Goal: Task Accomplishment & Management: Manage account settings

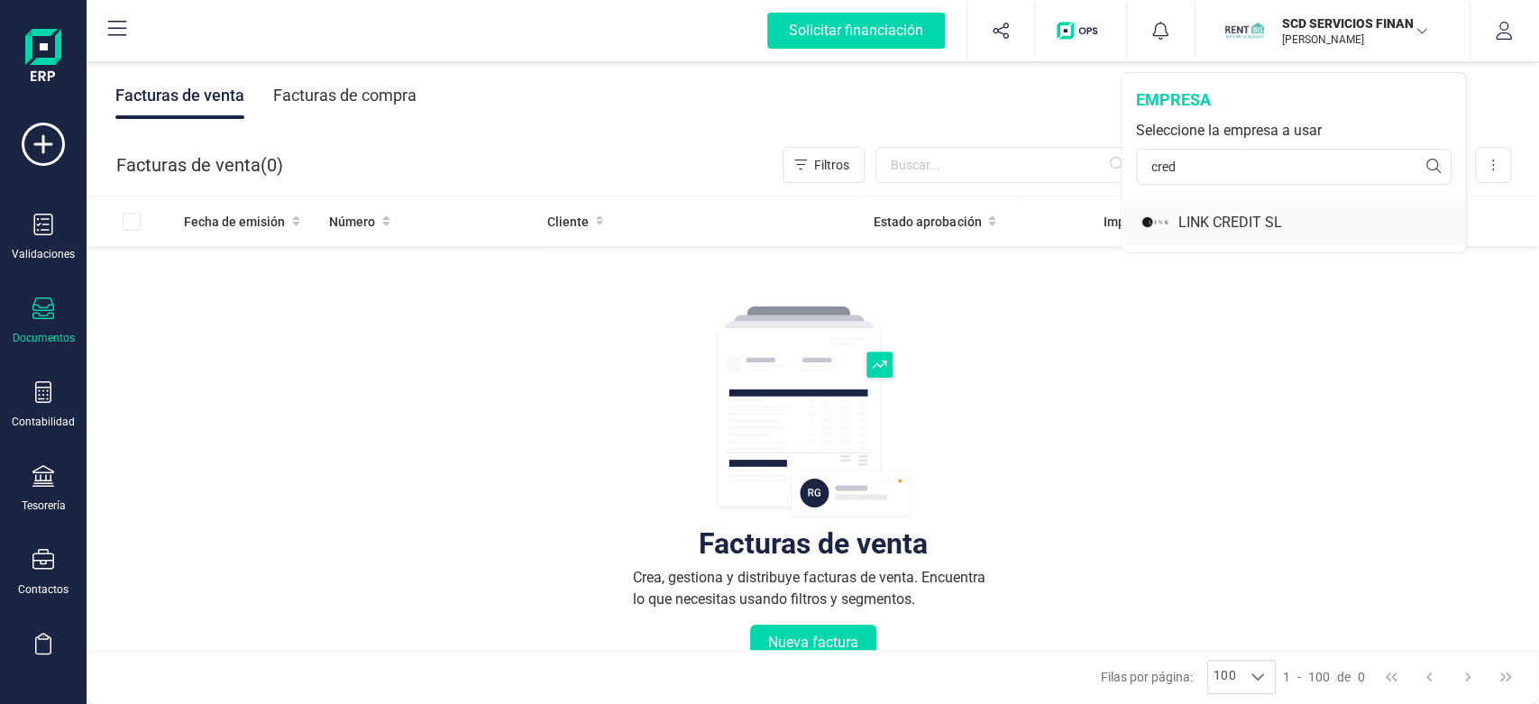
type input "cred"
click at [1229, 208] on div "LINK CREDIT SL" at bounding box center [1295, 222] width 343 height 46
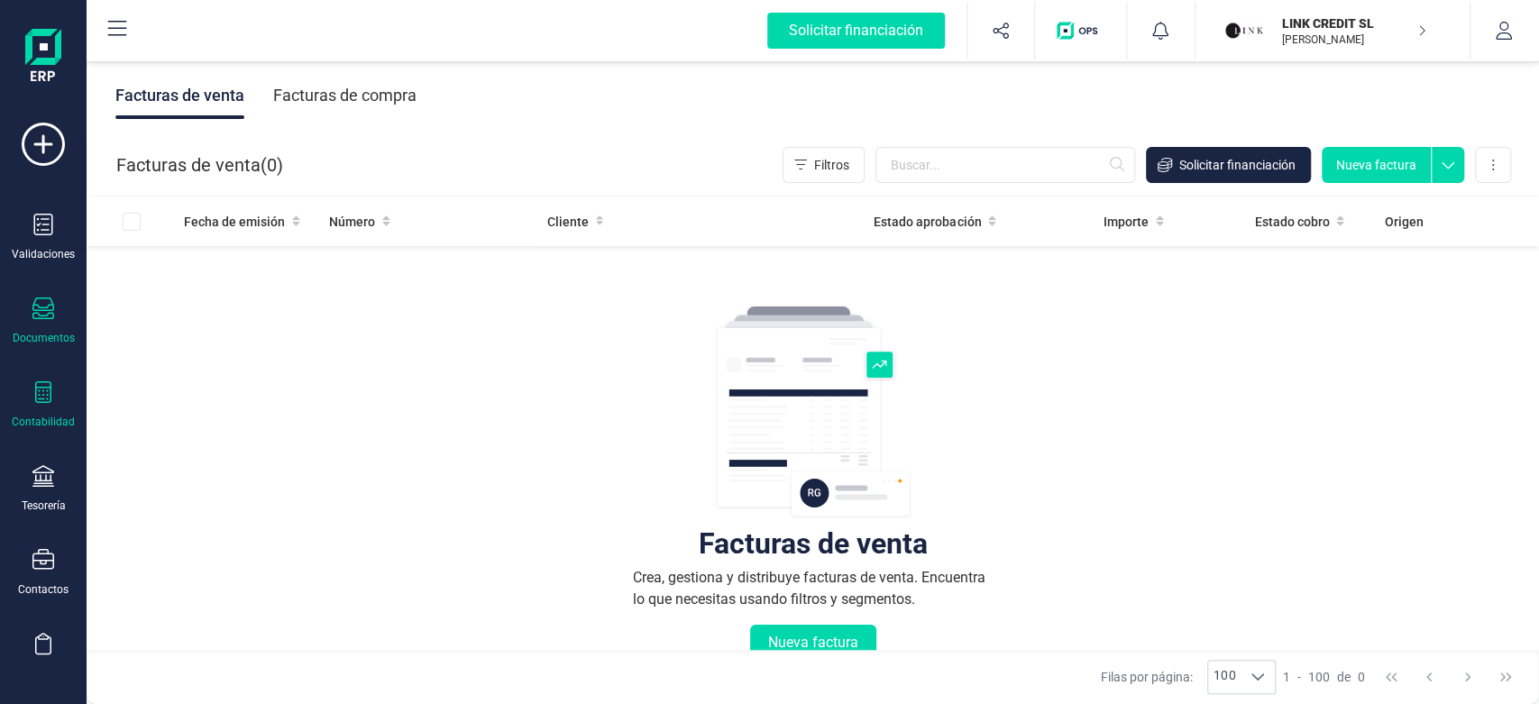
click at [40, 425] on div "Contabilidad" at bounding box center [43, 422] width 63 height 14
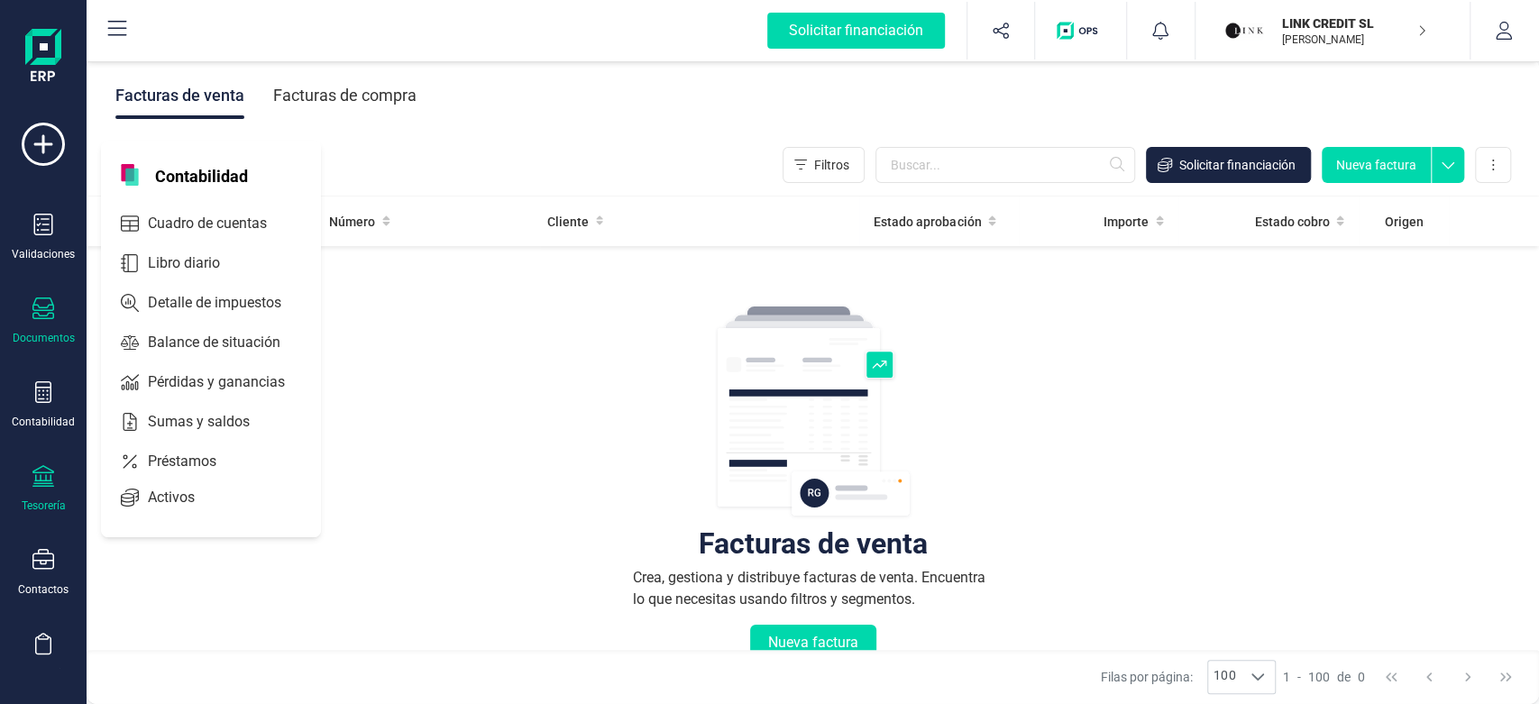
click at [44, 498] on div "Tesorería" at bounding box center [43, 489] width 72 height 48
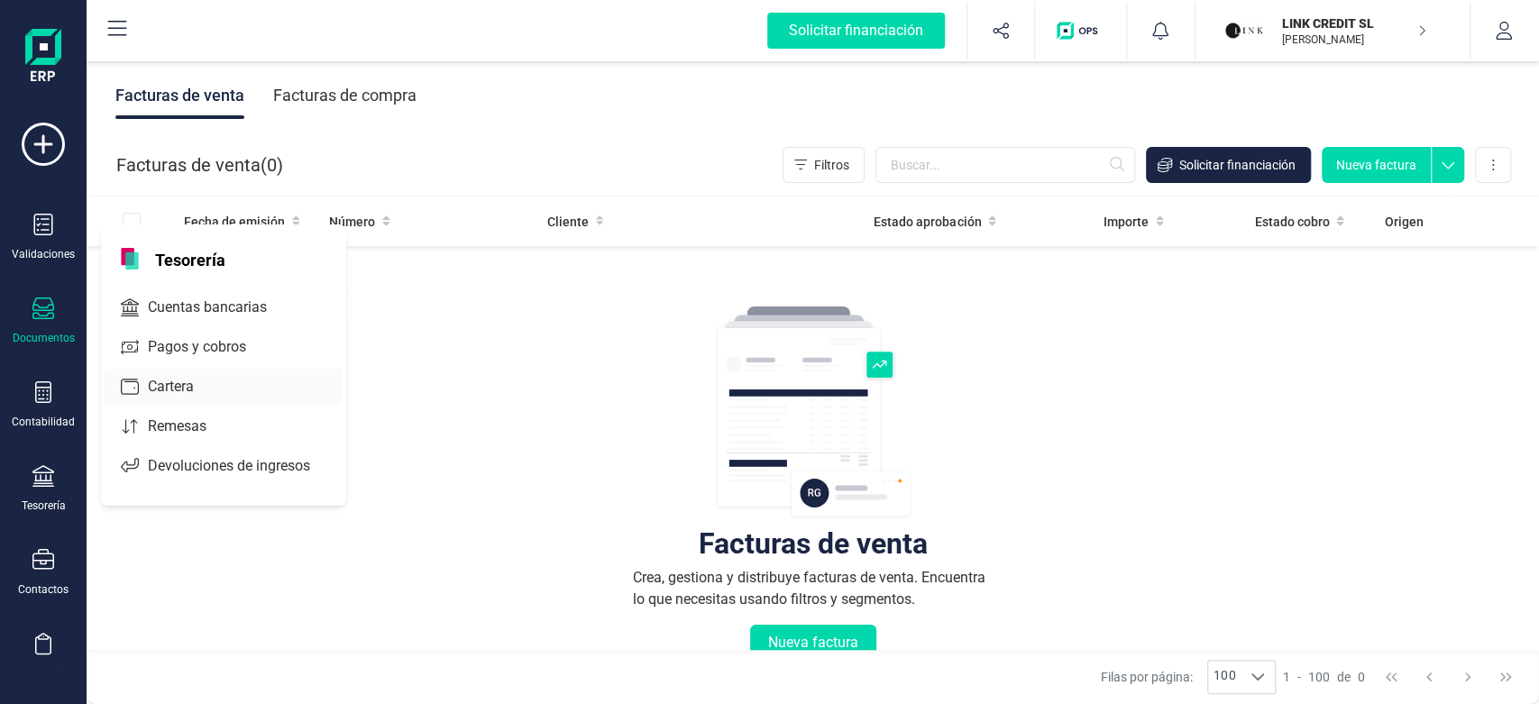
click at [195, 315] on span "Cuentas bancarias" at bounding box center [220, 308] width 159 height 22
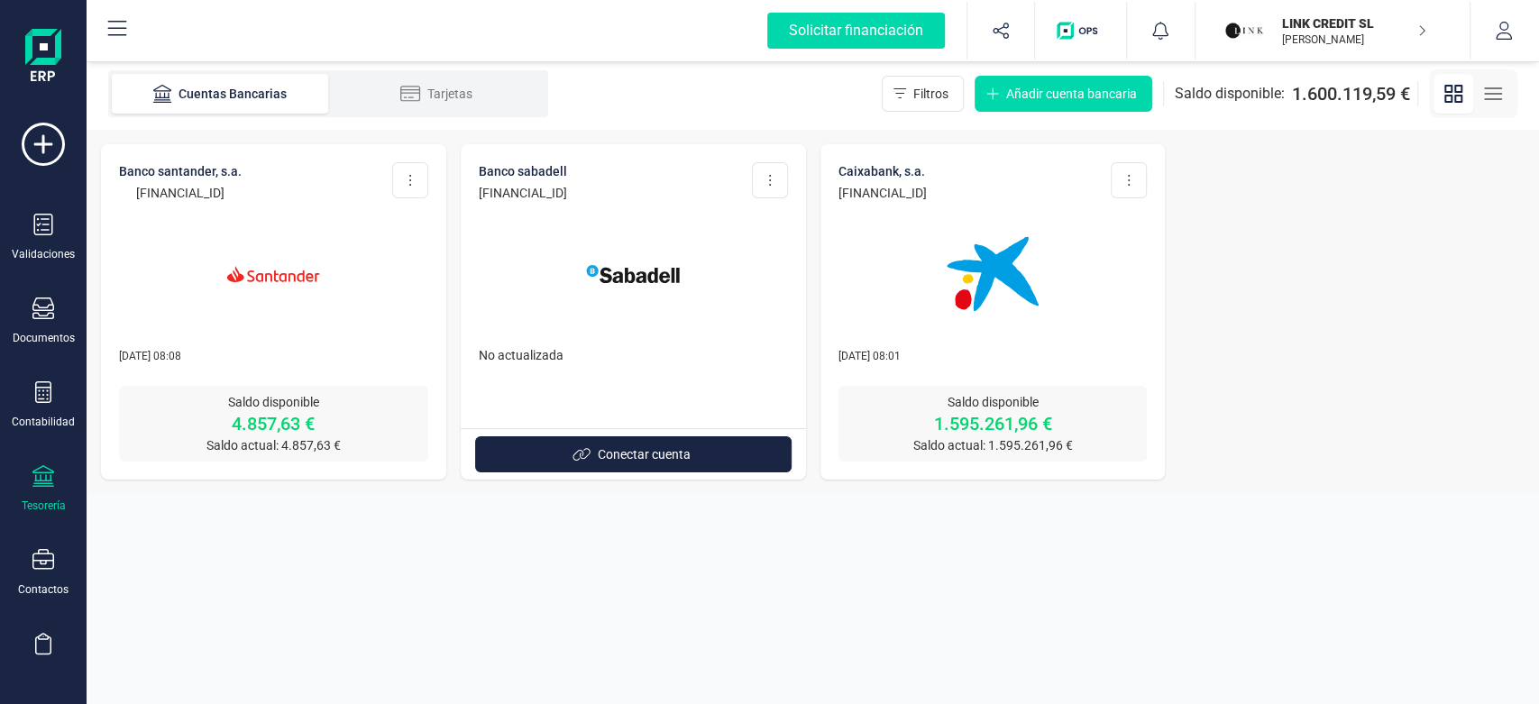
click at [898, 306] on div at bounding box center [993, 263] width 309 height 123
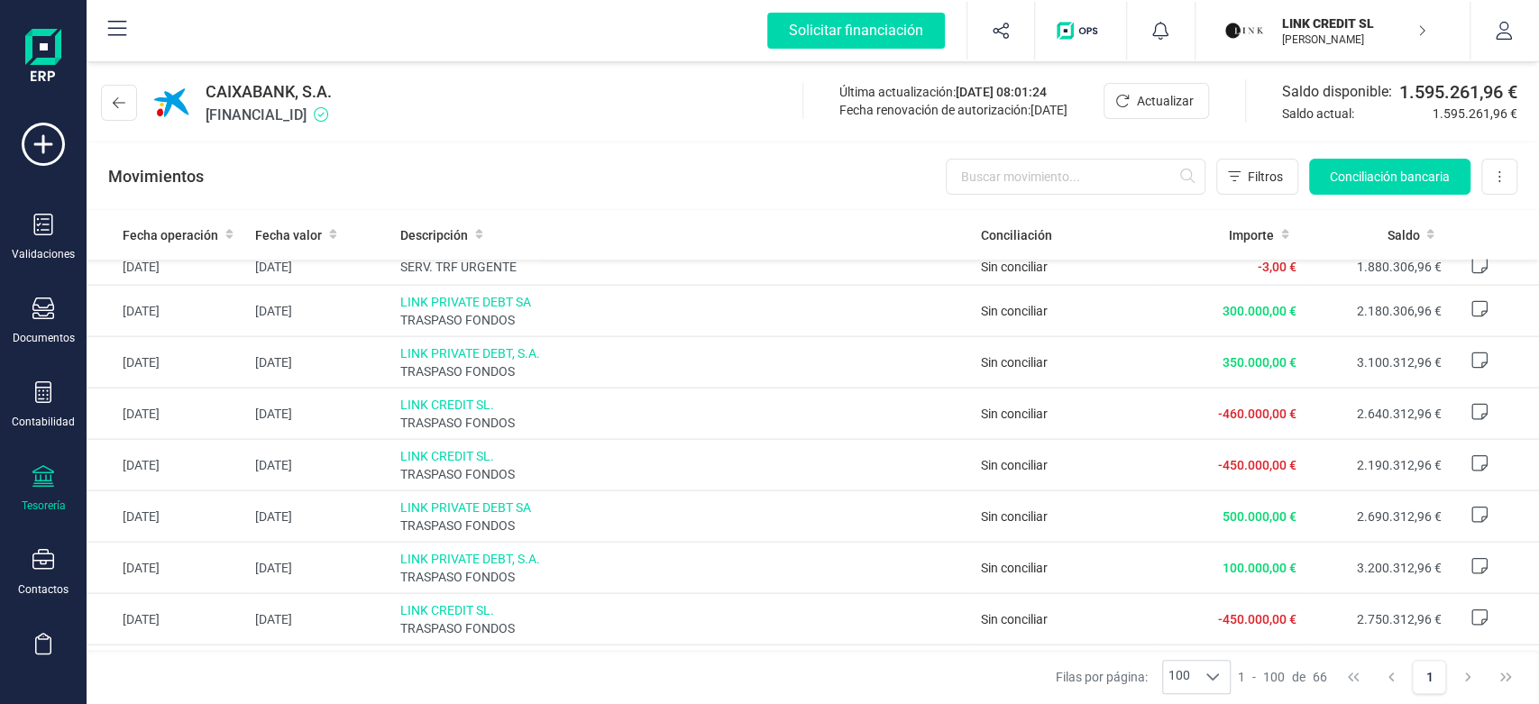
scroll to position [2861, 0]
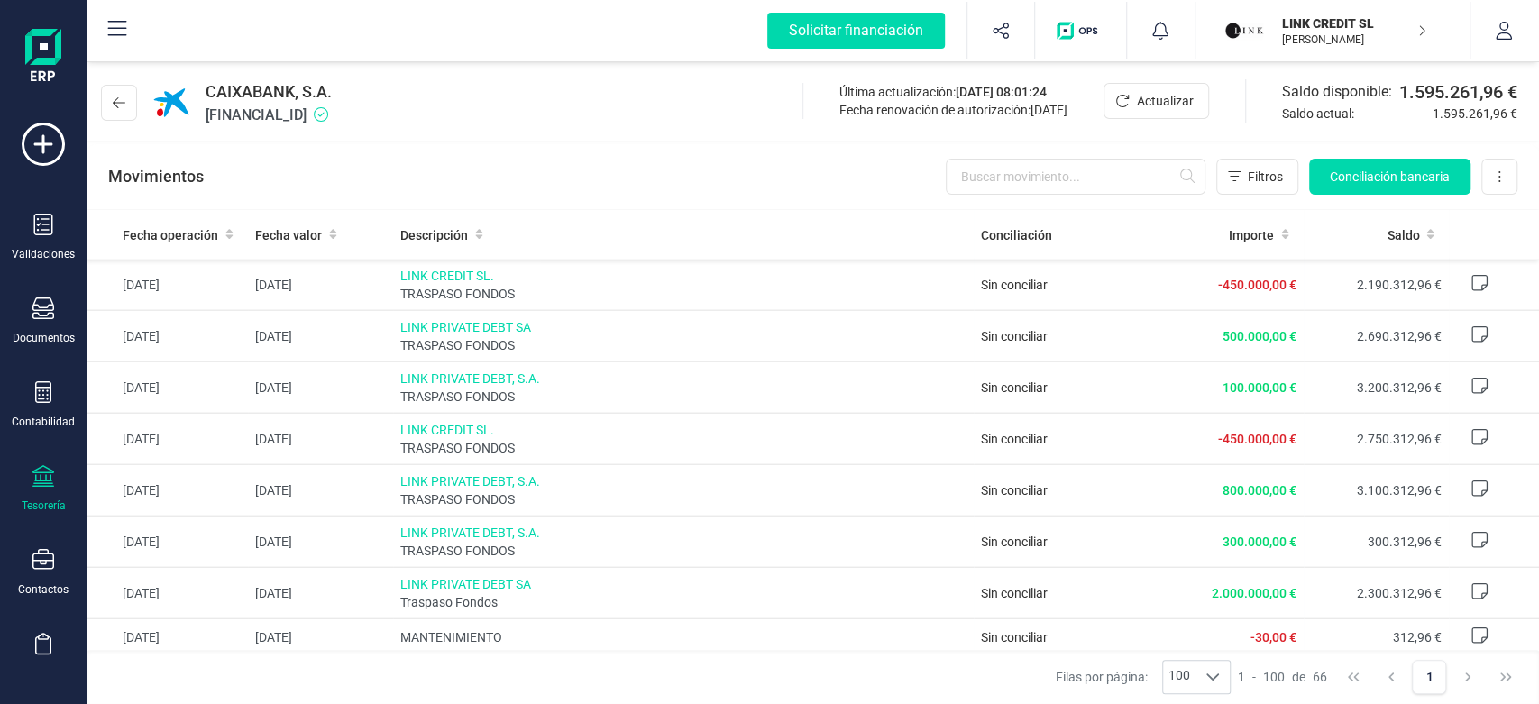
click at [648, 96] on div "CAIXABANK, S.A. ES2521008622680200158785 Última actualización: 04/09/2025 08:01…" at bounding box center [813, 99] width 1453 height 83
click at [133, 110] on button at bounding box center [119, 103] width 36 height 36
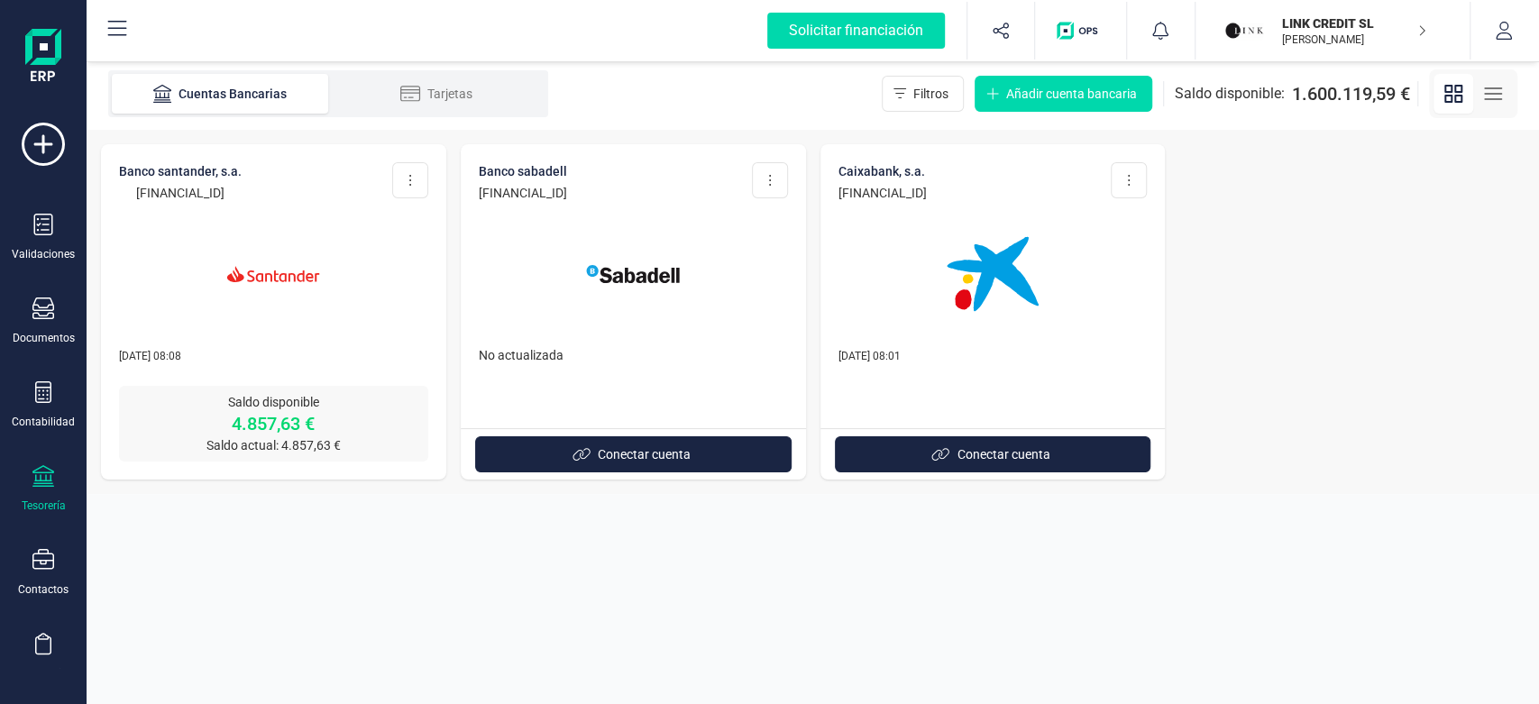
click at [469, 644] on section "Cuentas Bancarias Tarjetas Filtros Añadir cuenta bancaria Saldo disponible: 1.6…" at bounding box center [813, 381] width 1453 height 647
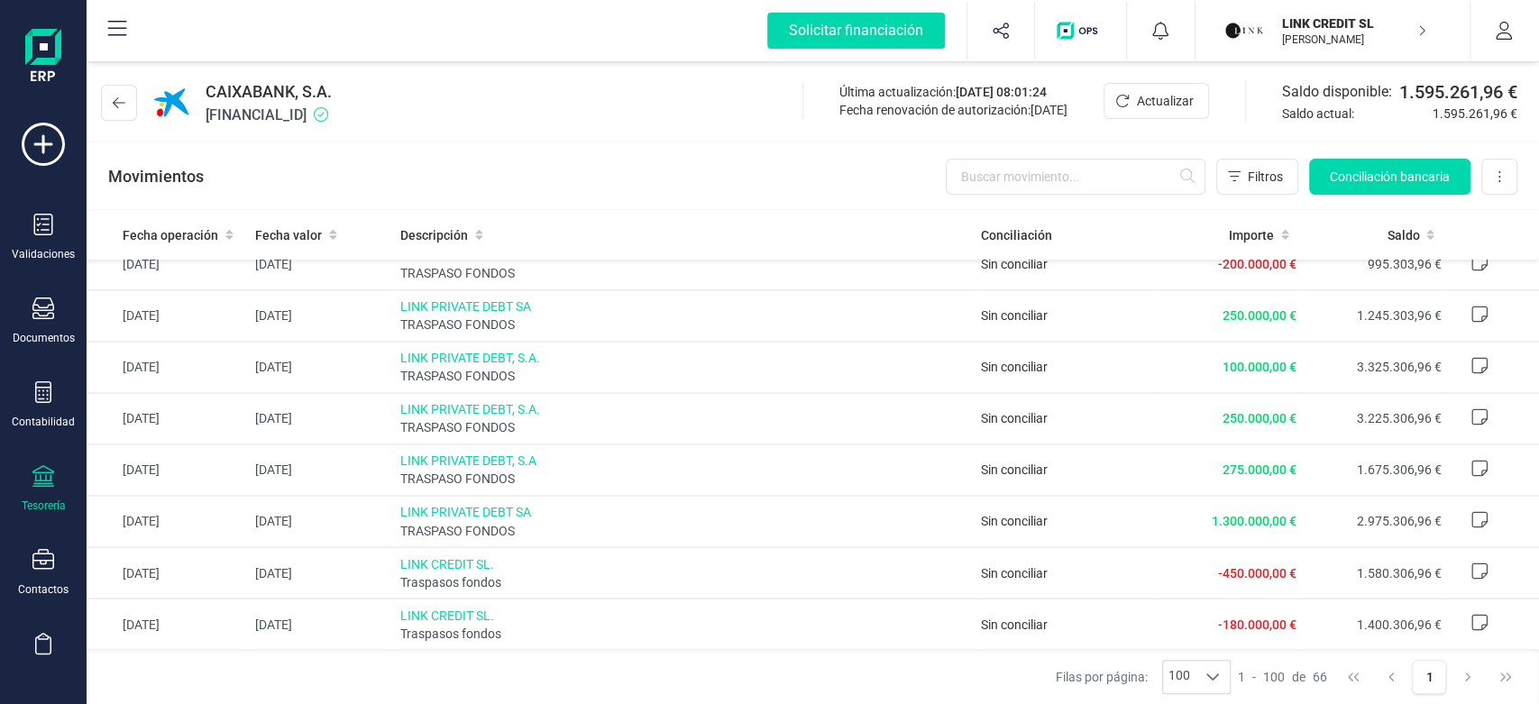
scroll to position [2861, 0]
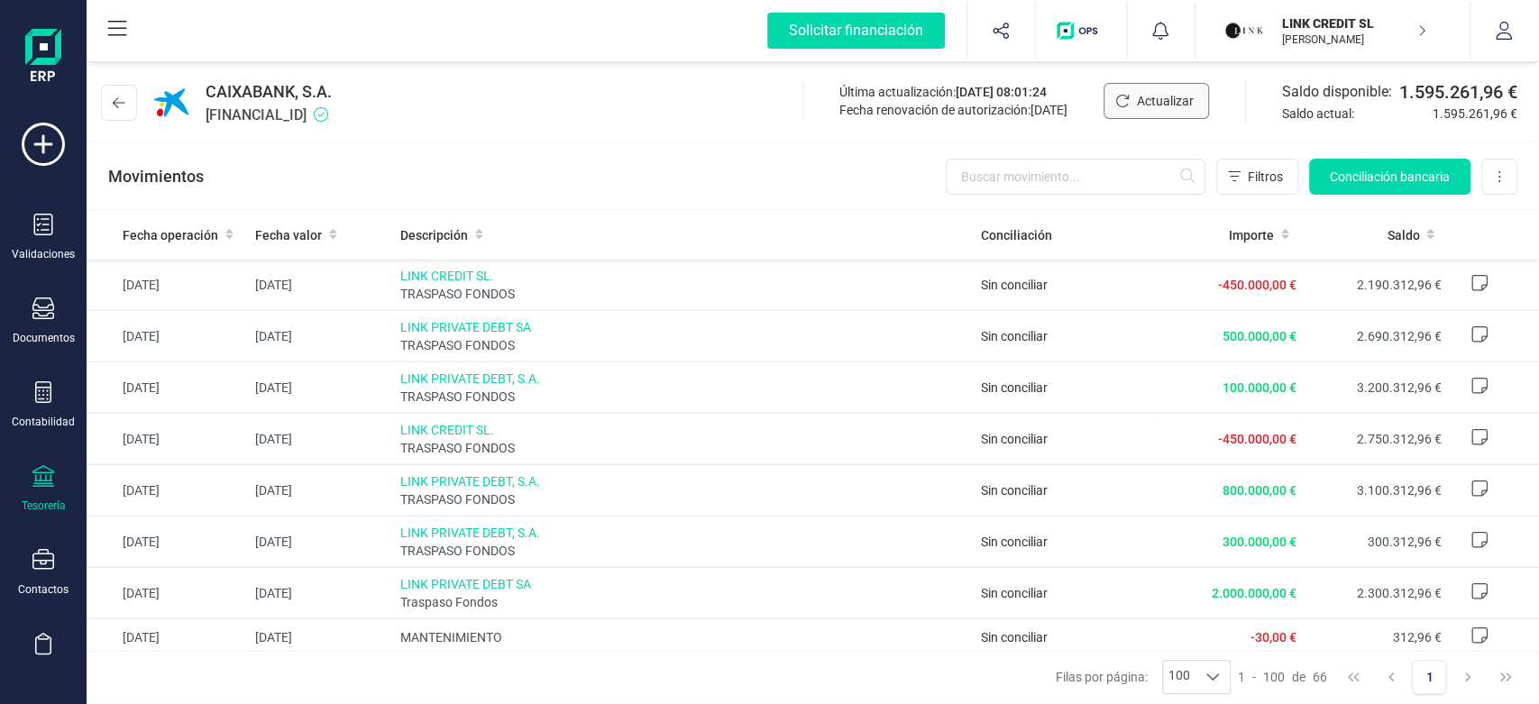
click at [1168, 113] on button "Actualizar" at bounding box center [1157, 101] width 106 height 36
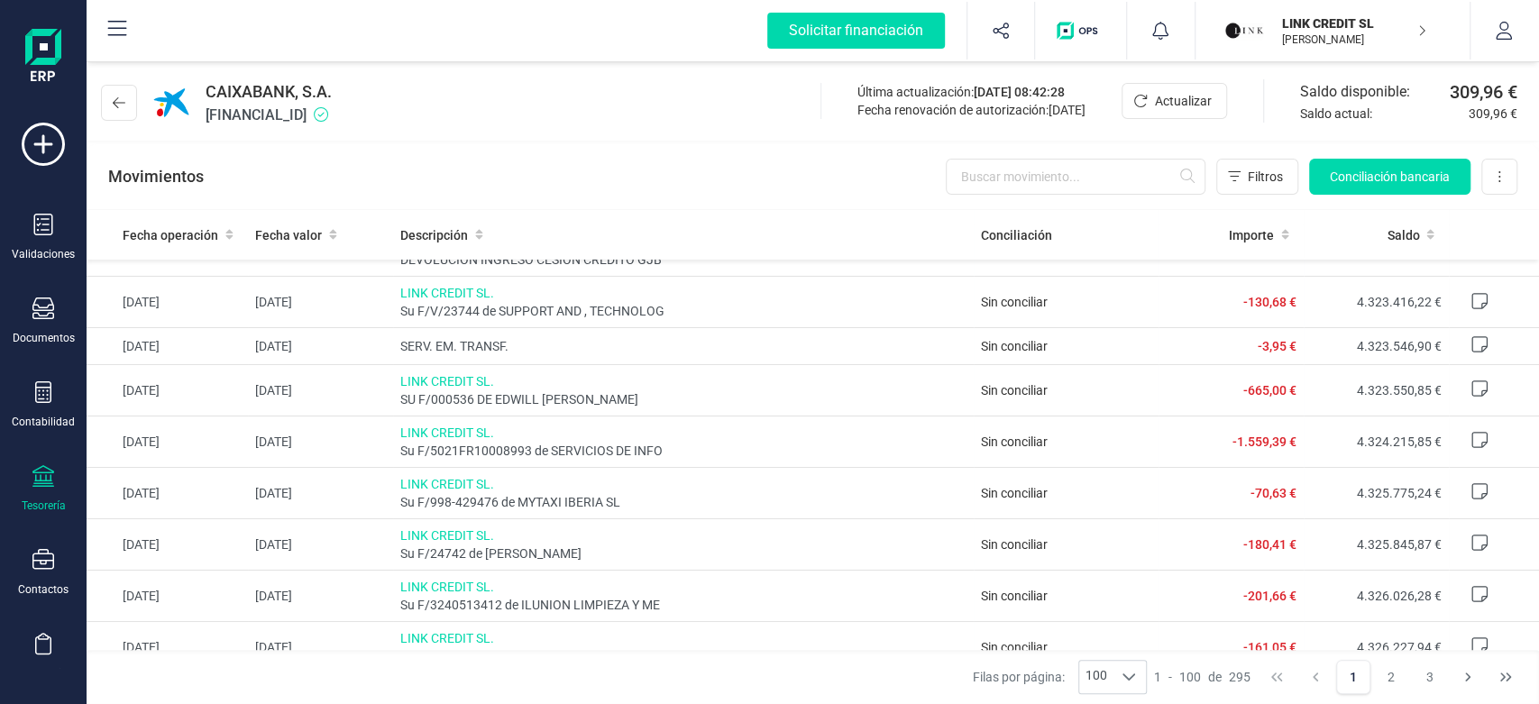
scroll to position [4533, 0]
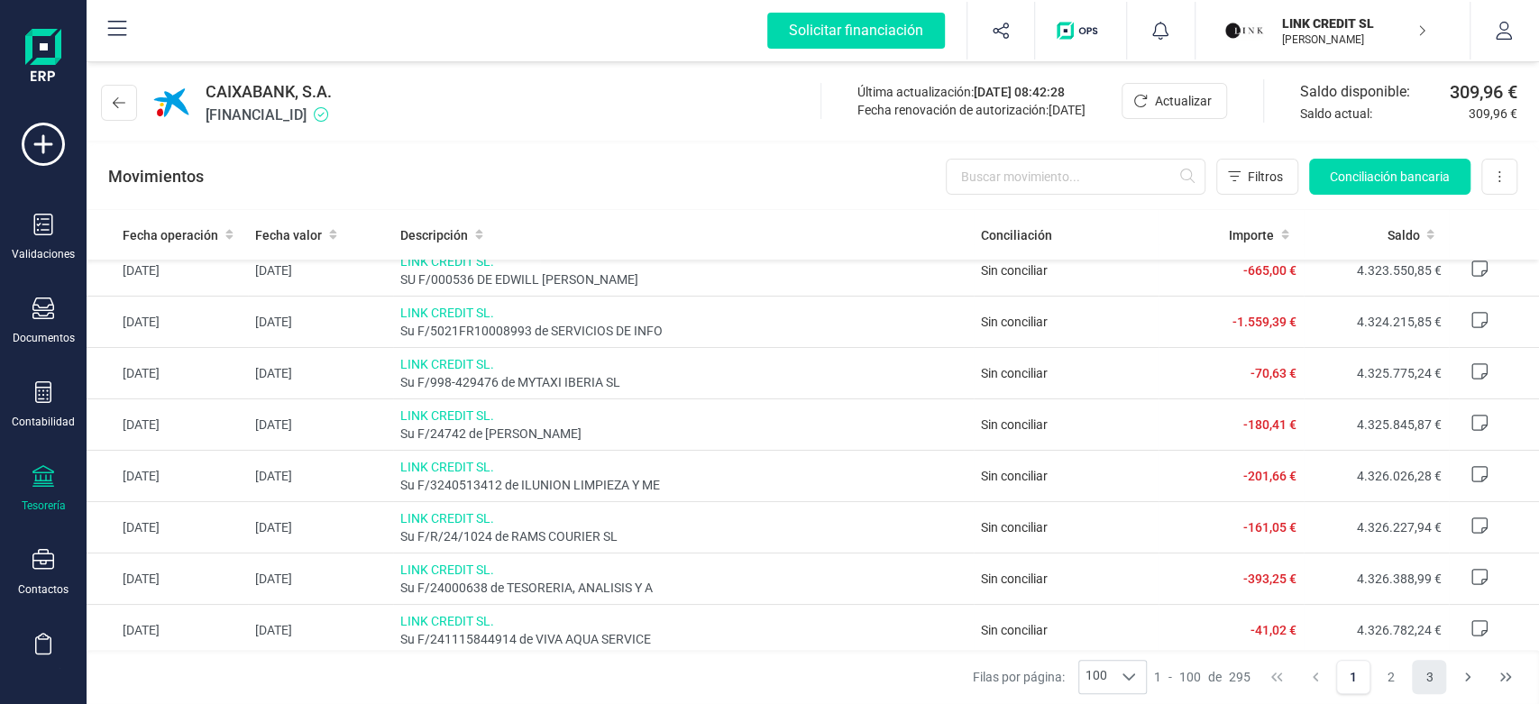
click at [1438, 680] on button "3" at bounding box center [1429, 677] width 34 height 34
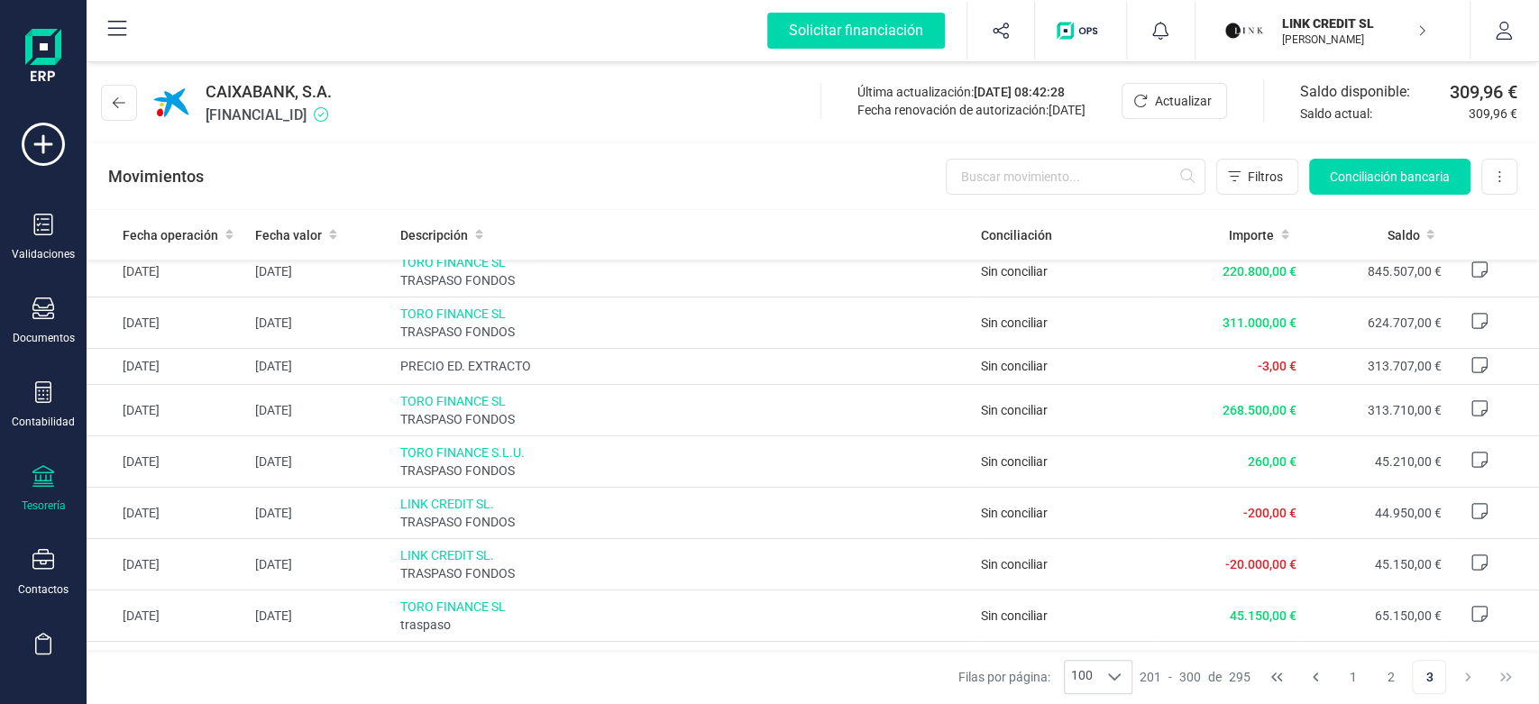
scroll to position [4435, 0]
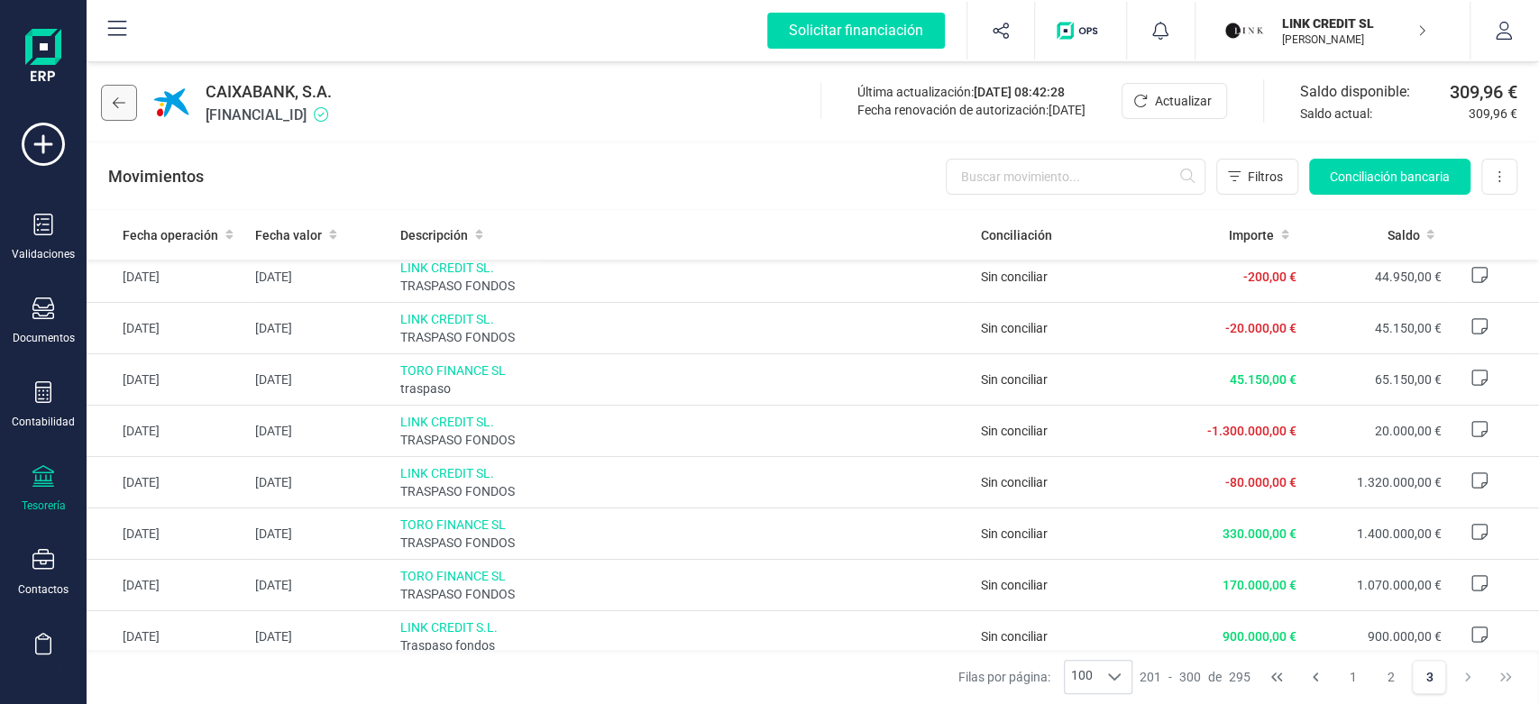
click at [130, 114] on button at bounding box center [119, 103] width 36 height 36
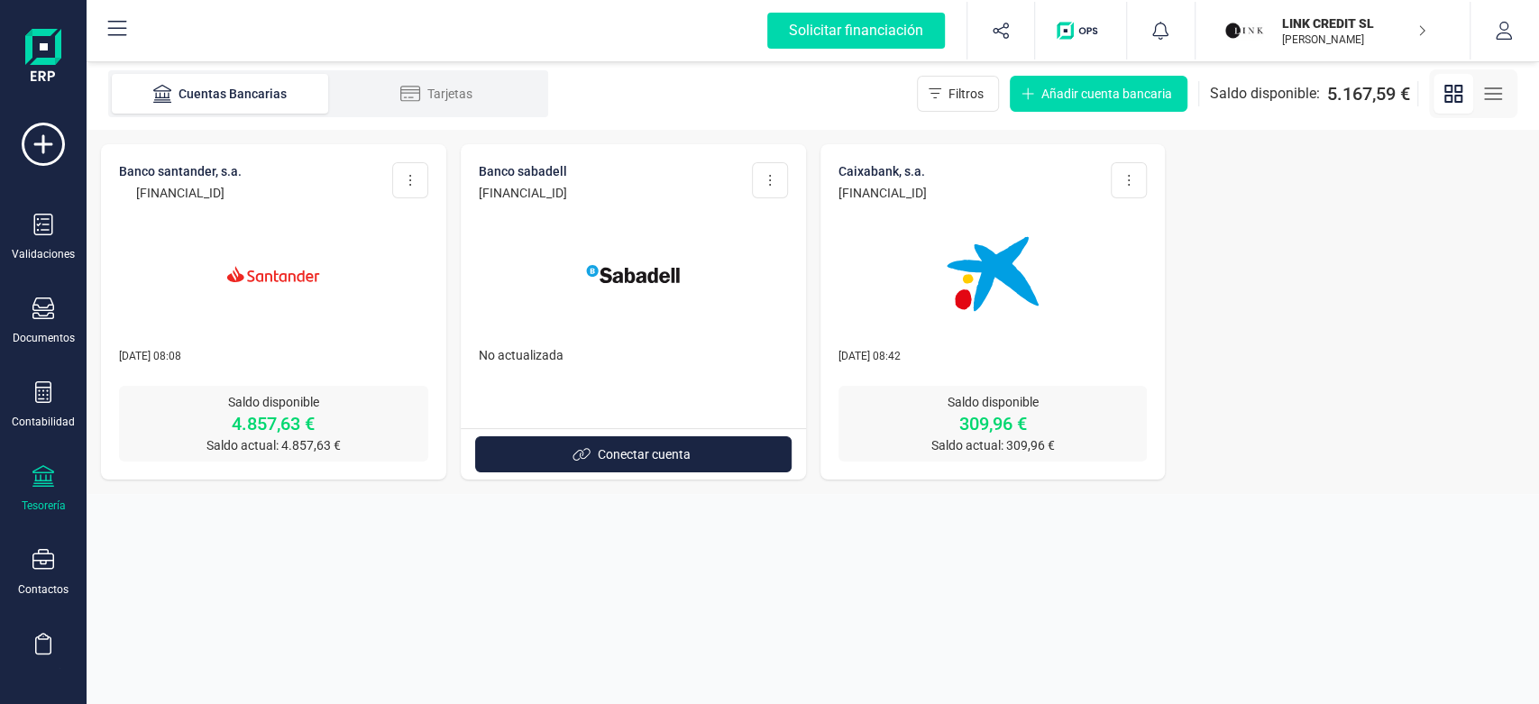
click at [997, 303] on img at bounding box center [993, 274] width 152 height 152
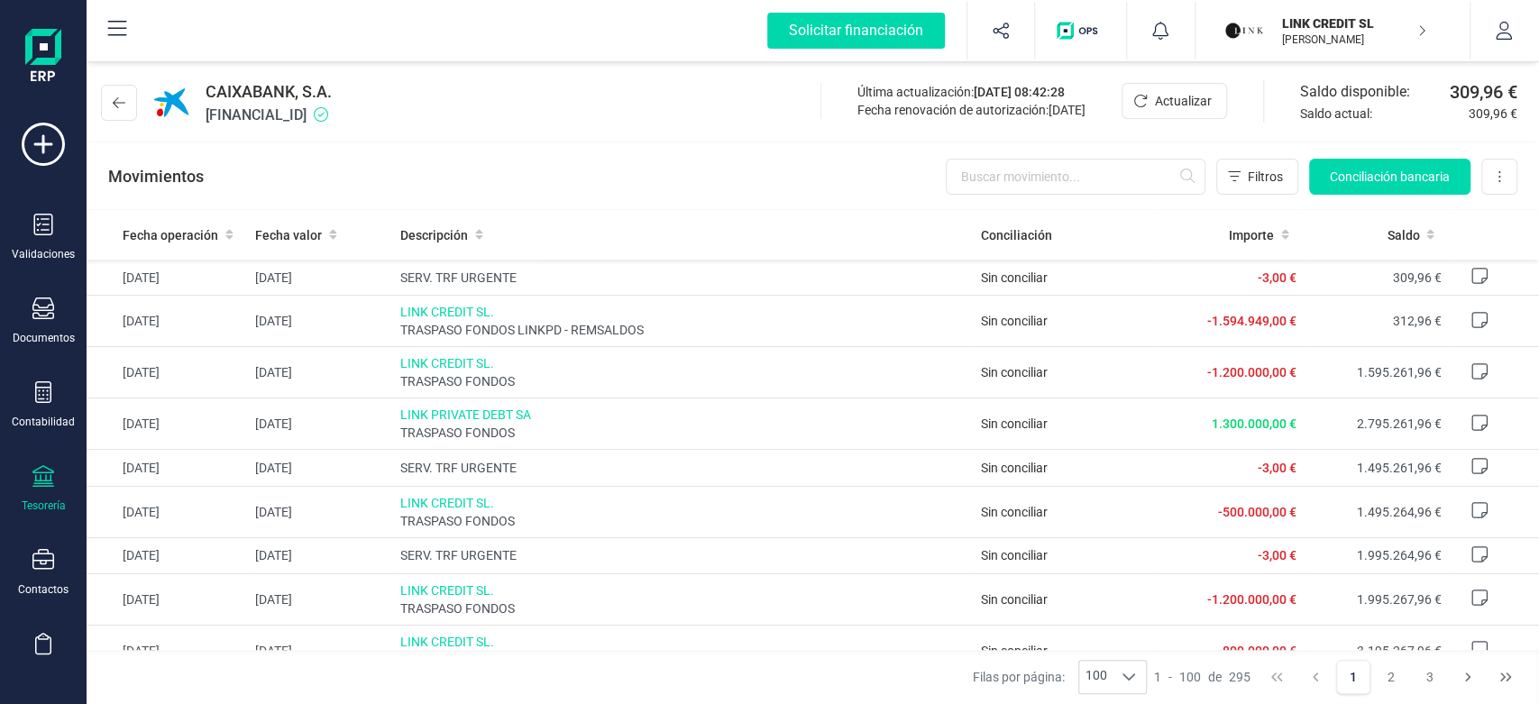
click at [138, 105] on div "CAIXABANK, S.A. [FINANCIAL_ID]" at bounding box center [220, 102] width 238 height 47
click at [133, 105] on button at bounding box center [119, 103] width 36 height 36
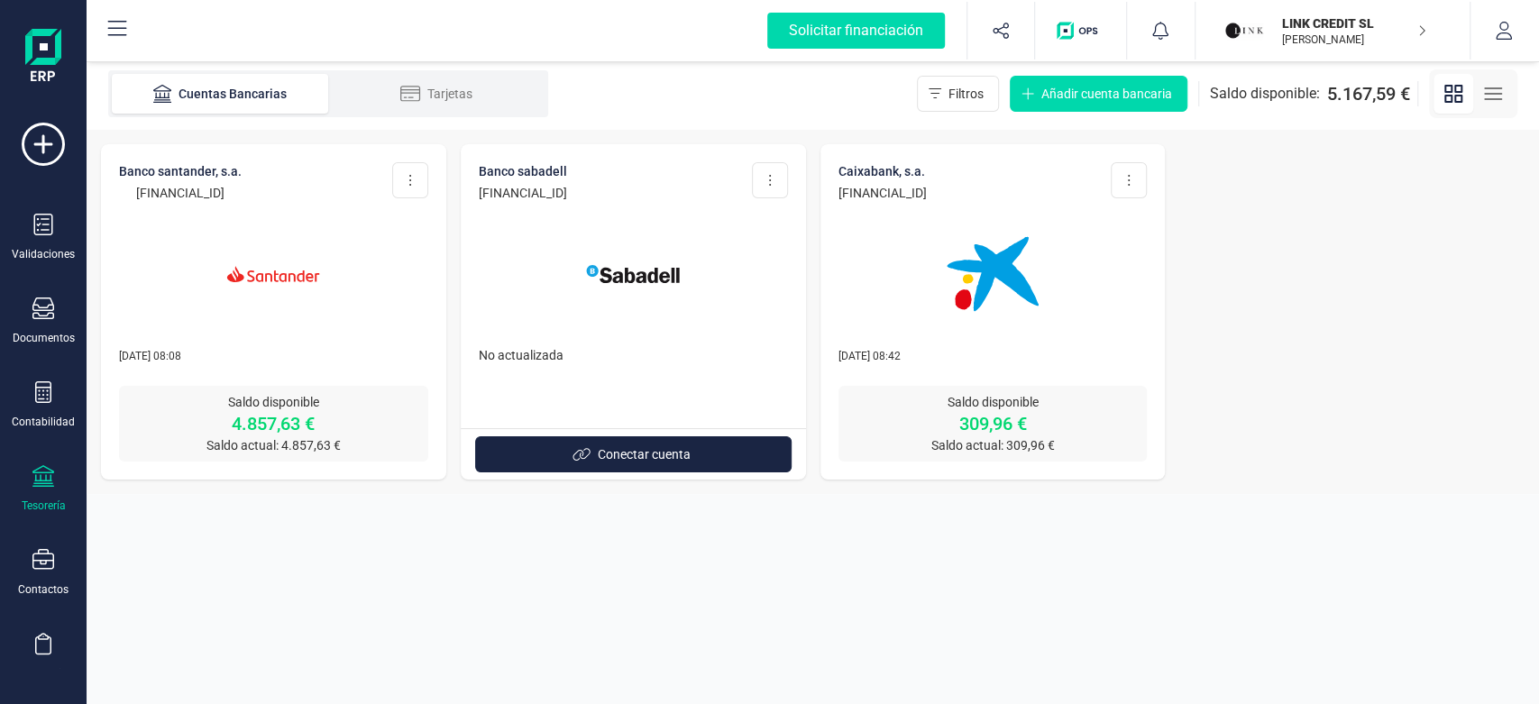
click at [1362, 45] on p "[PERSON_NAME]" at bounding box center [1354, 39] width 144 height 14
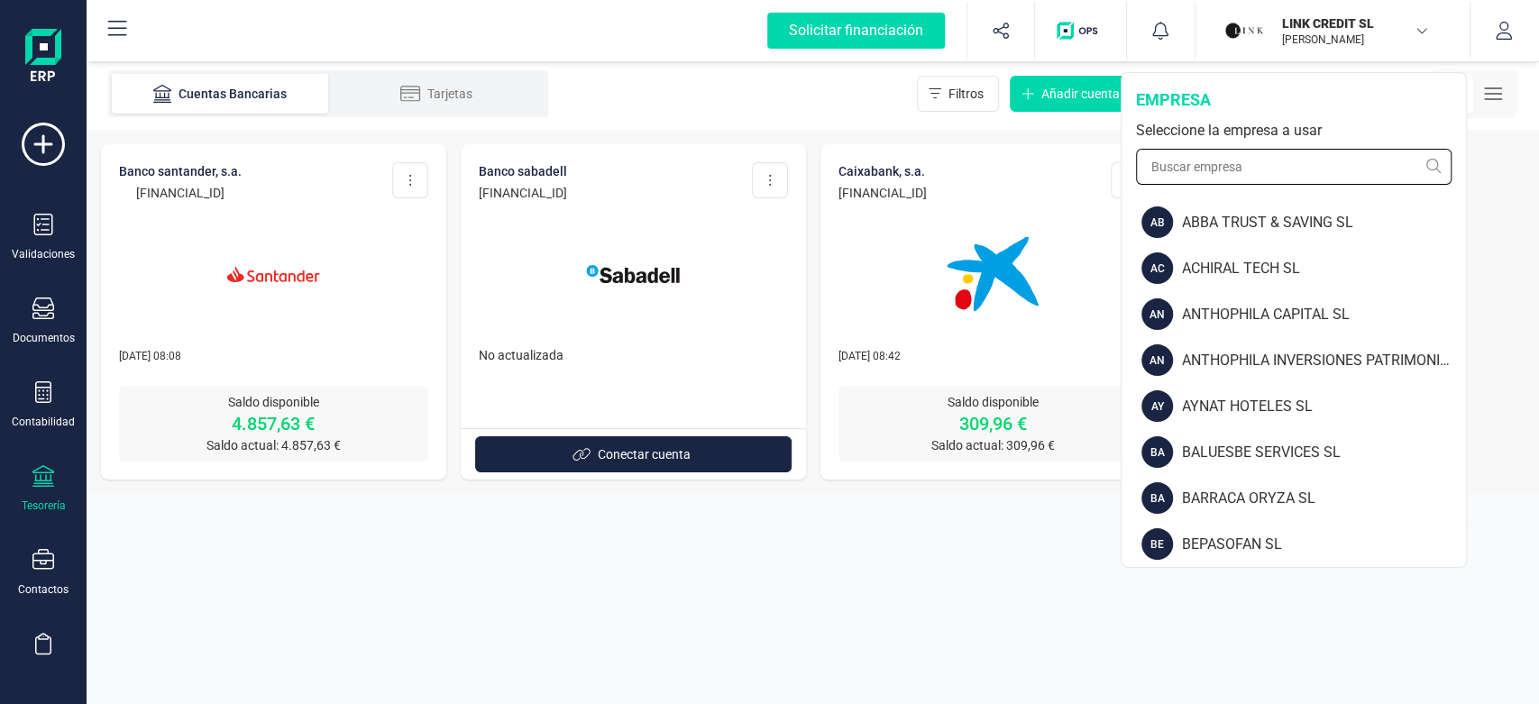
click at [1299, 172] on input "text" at bounding box center [1294, 167] width 316 height 36
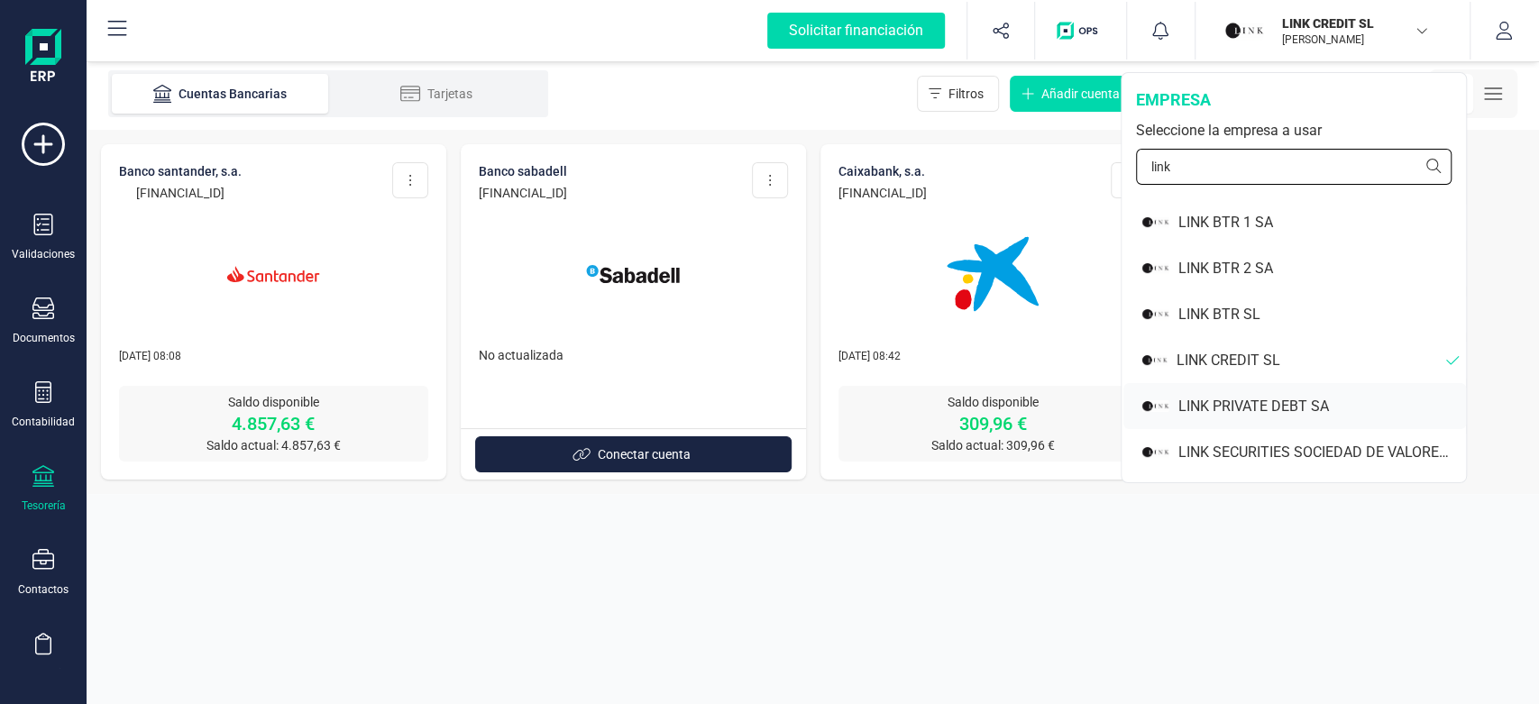
type input "link"
click at [1249, 403] on div "LINK PRIVATE DEBT SA" at bounding box center [1323, 407] width 288 height 22
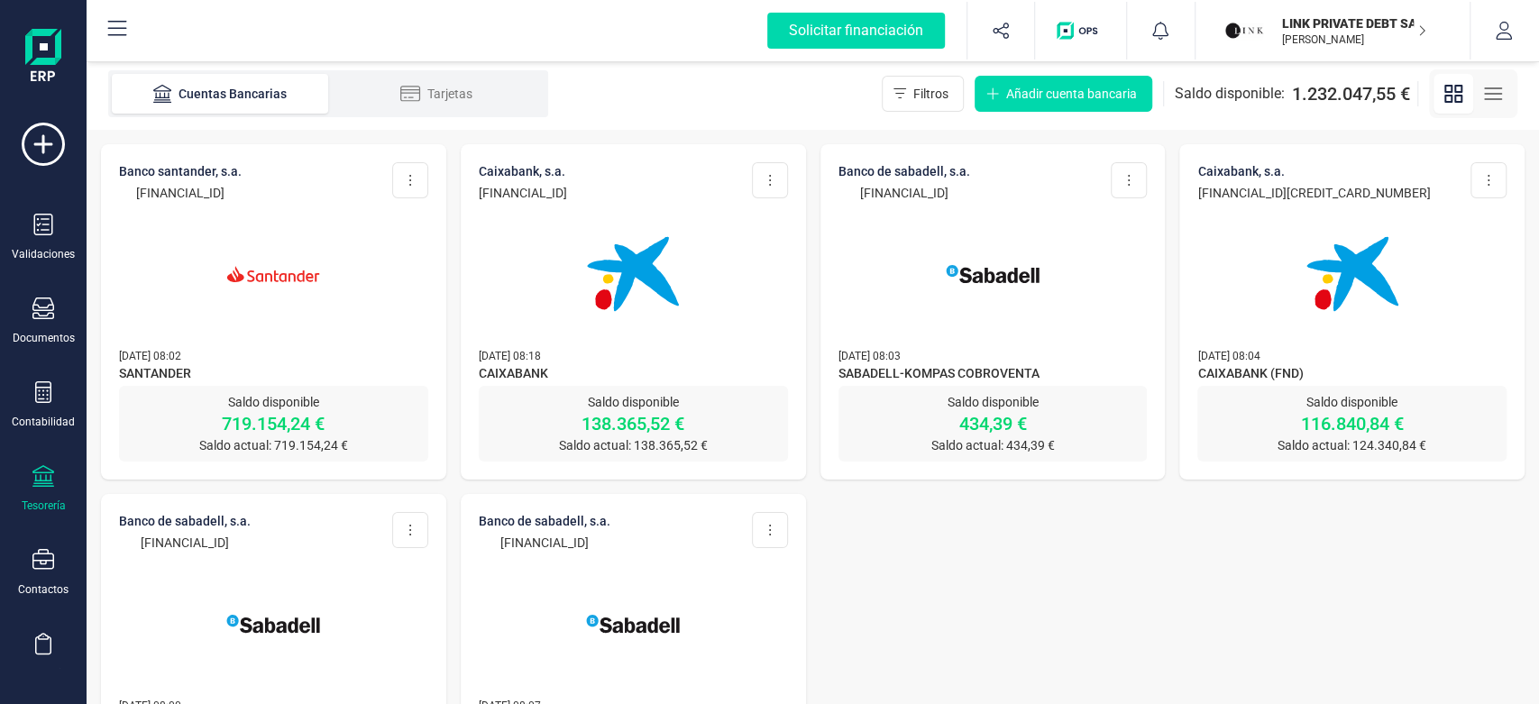
click at [279, 288] on img at bounding box center [274, 274] width 152 height 152
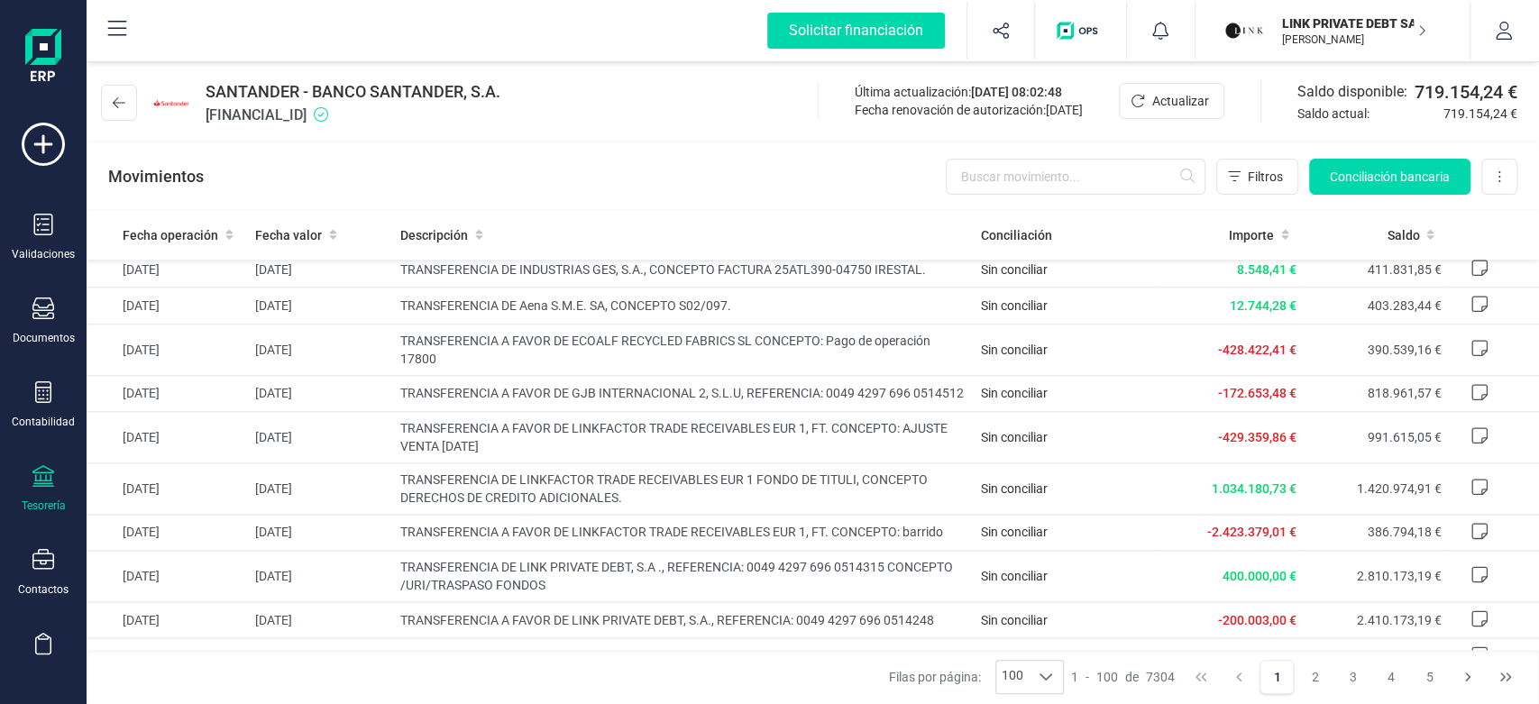
scroll to position [1401, 0]
click at [1302, 34] on p "[PERSON_NAME]" at bounding box center [1354, 39] width 144 height 14
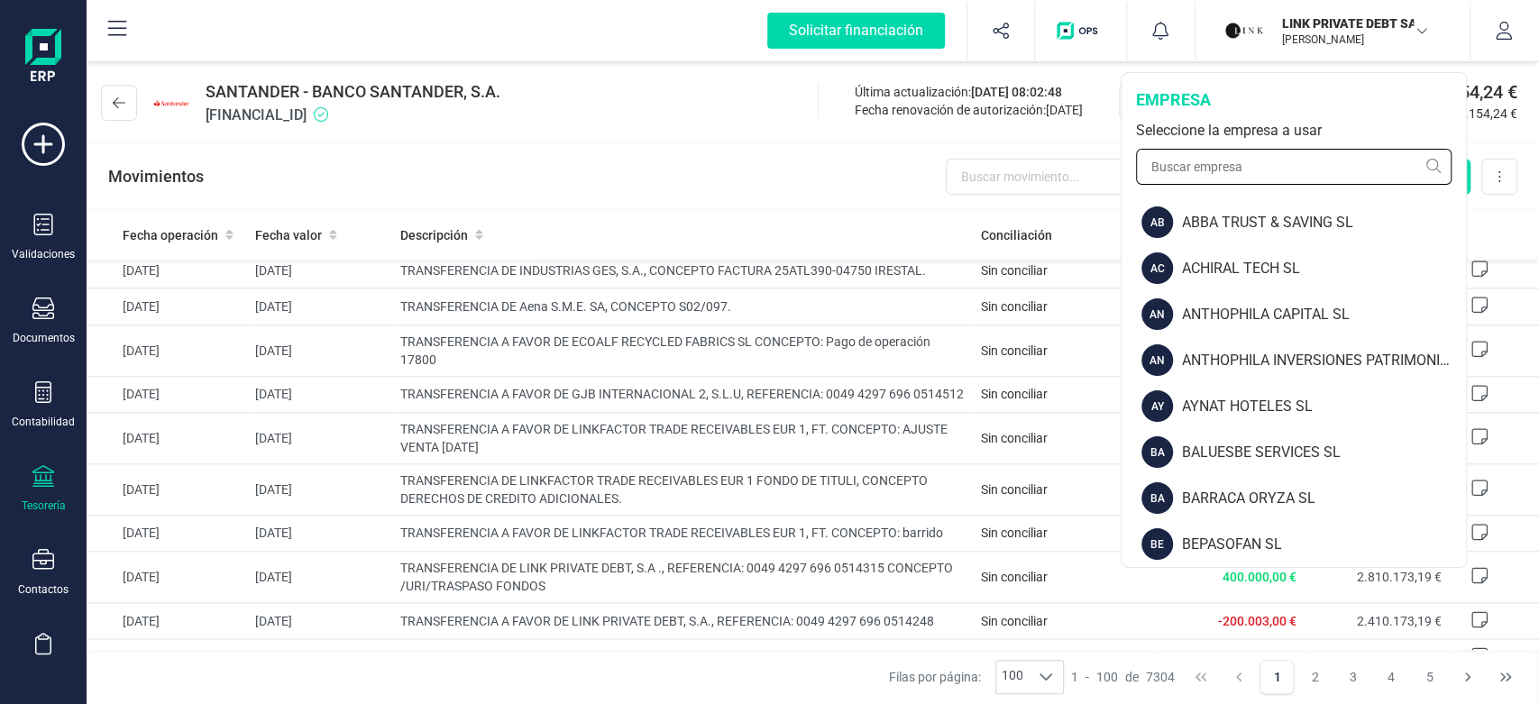
click at [1248, 164] on input "text" at bounding box center [1294, 167] width 316 height 36
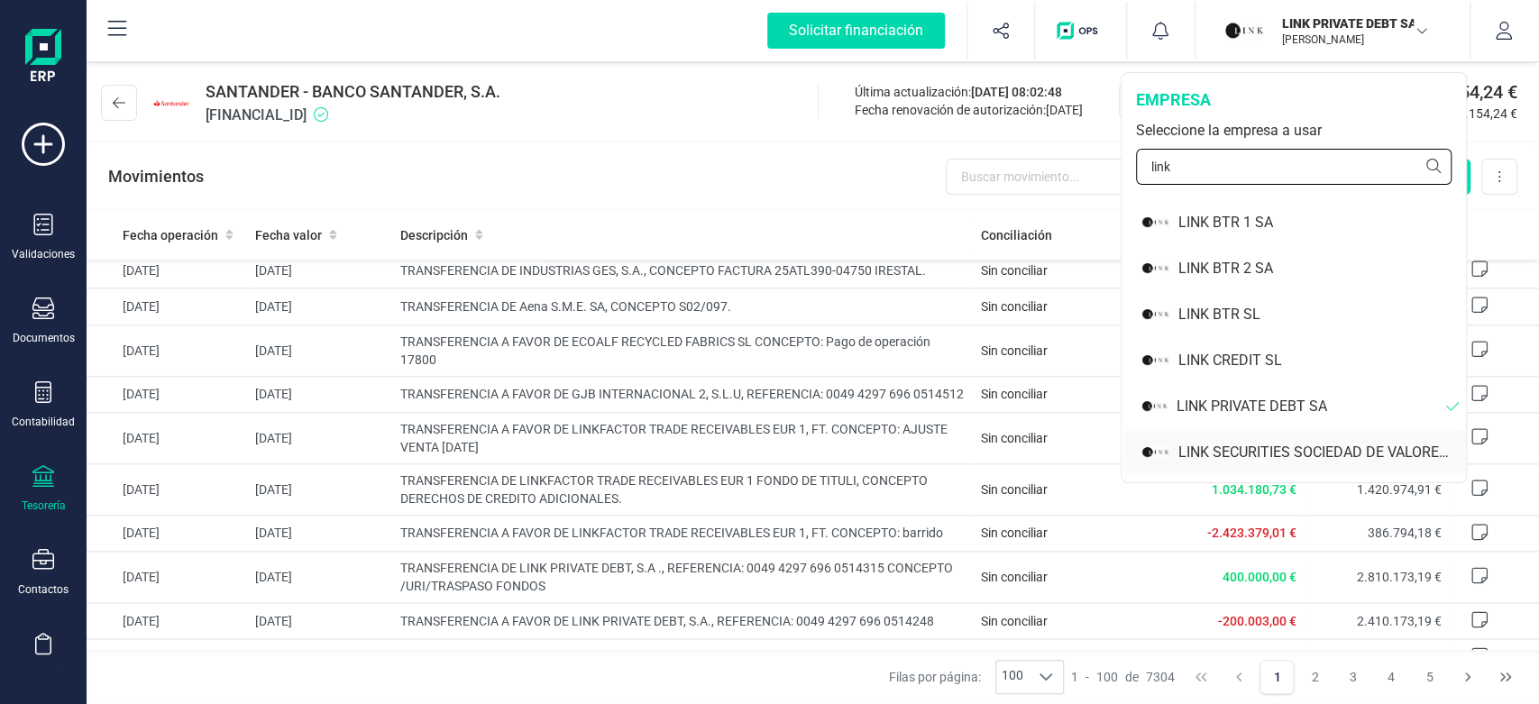
type input "link"
click at [1263, 447] on div "LINK SECURITIES SOCIEDAD DE VALORES SA" at bounding box center [1323, 453] width 288 height 22
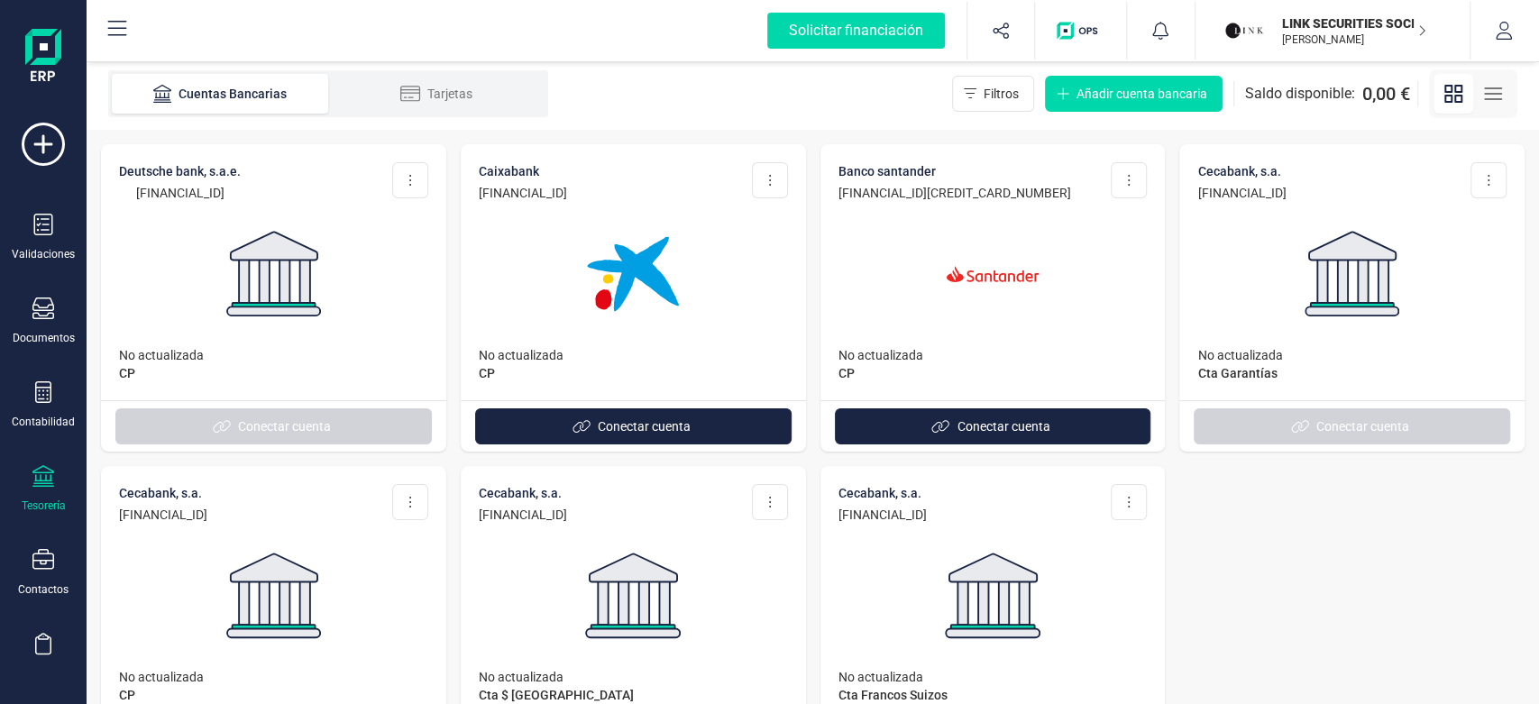
click at [1358, 33] on p "[PERSON_NAME]" at bounding box center [1354, 39] width 144 height 14
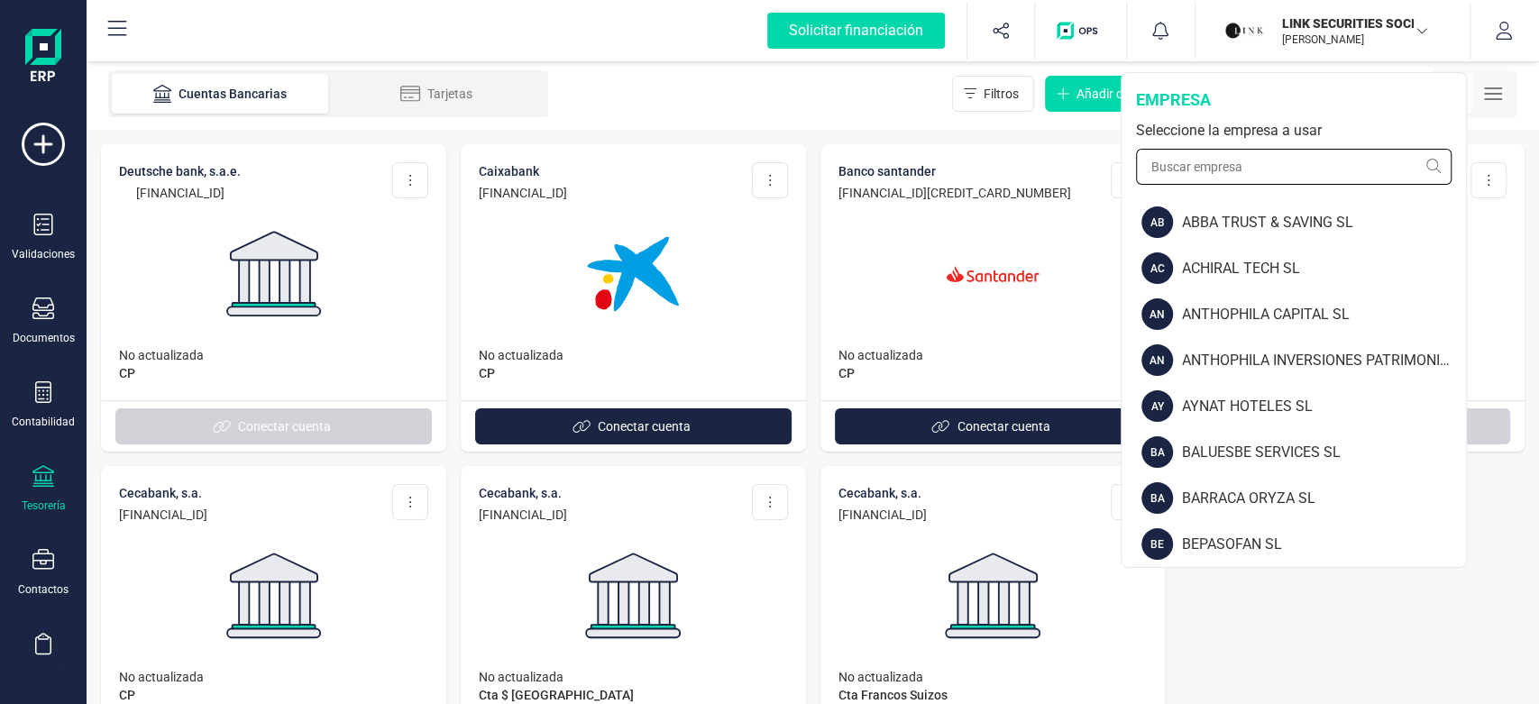
click at [1288, 166] on input "text" at bounding box center [1294, 167] width 316 height 36
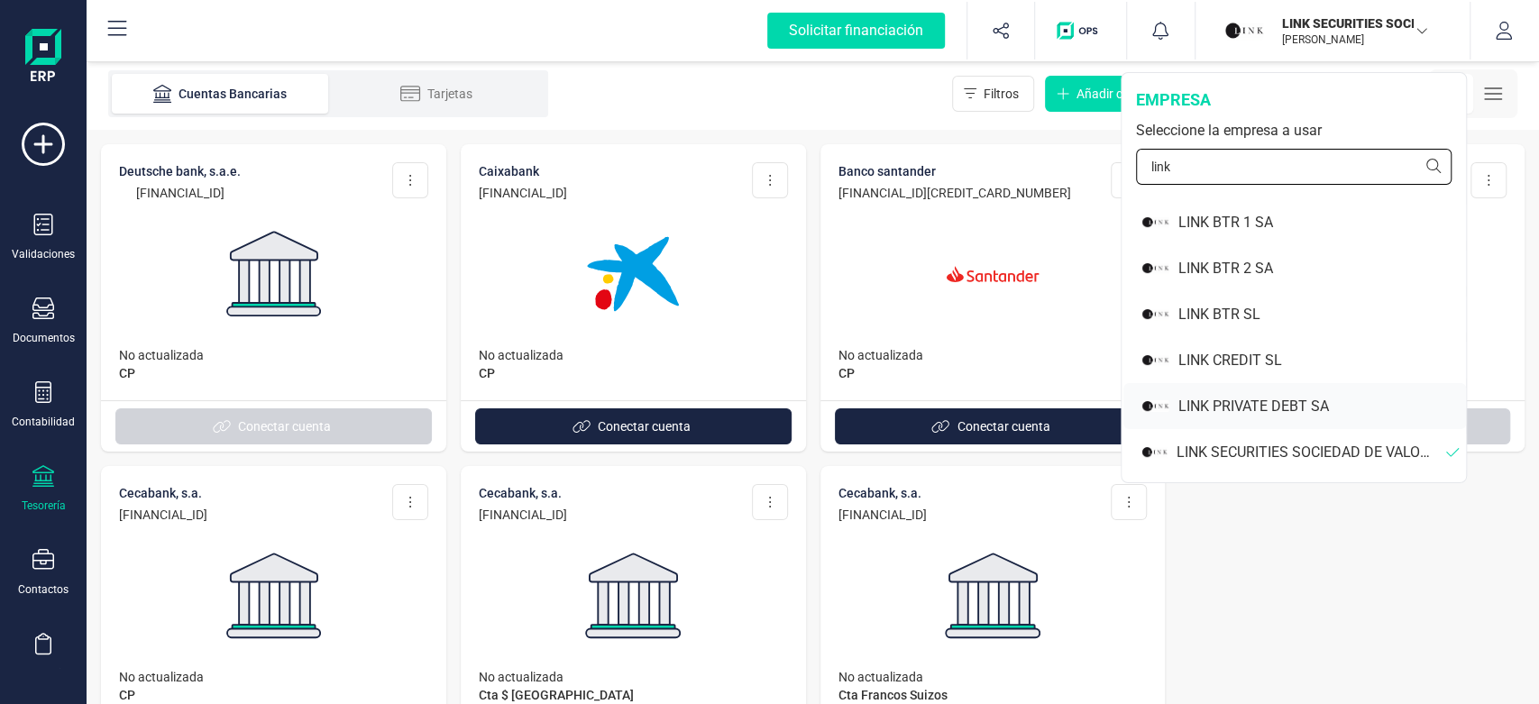
type input "link"
click at [1253, 403] on div "LINK PRIVATE DEBT SA" at bounding box center [1323, 407] width 288 height 22
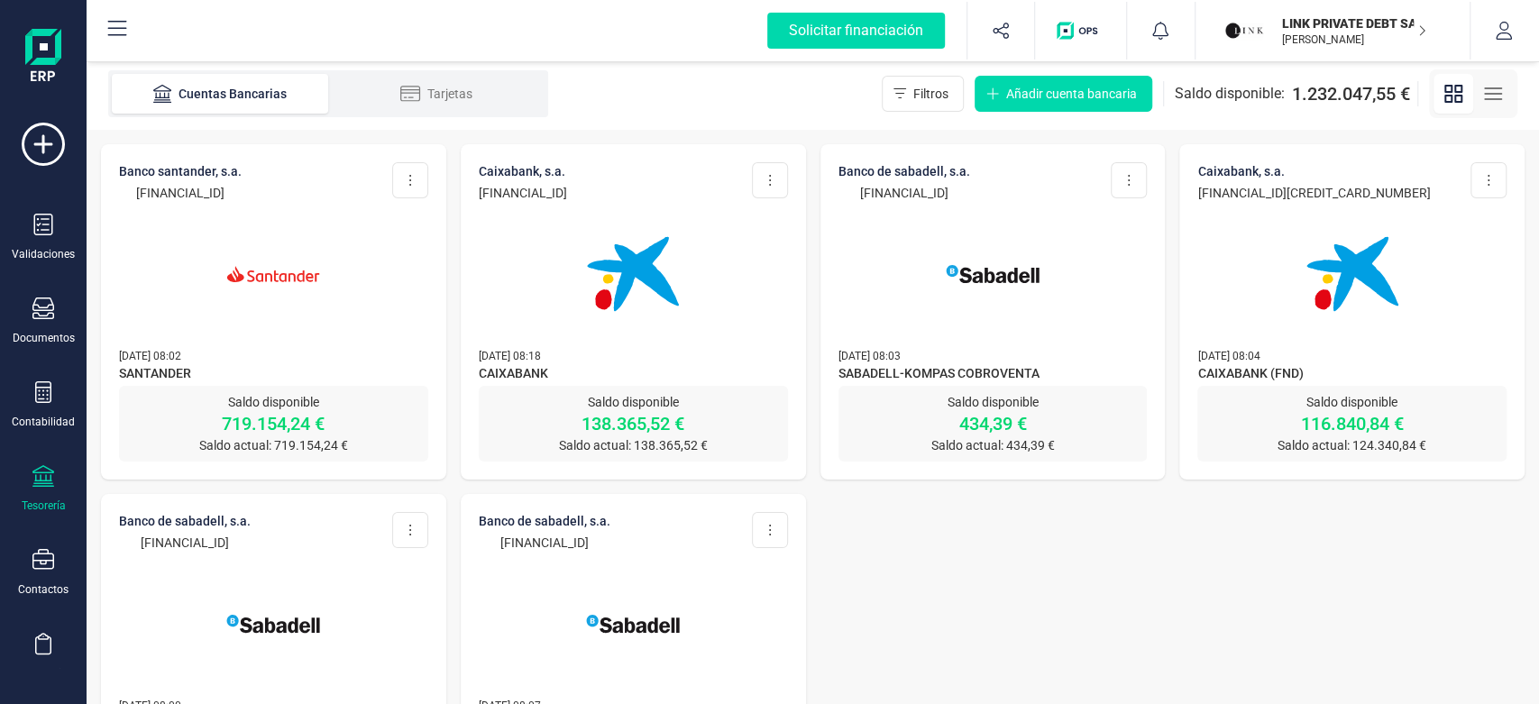
click at [1331, 41] on p "[PERSON_NAME]" at bounding box center [1354, 39] width 144 height 14
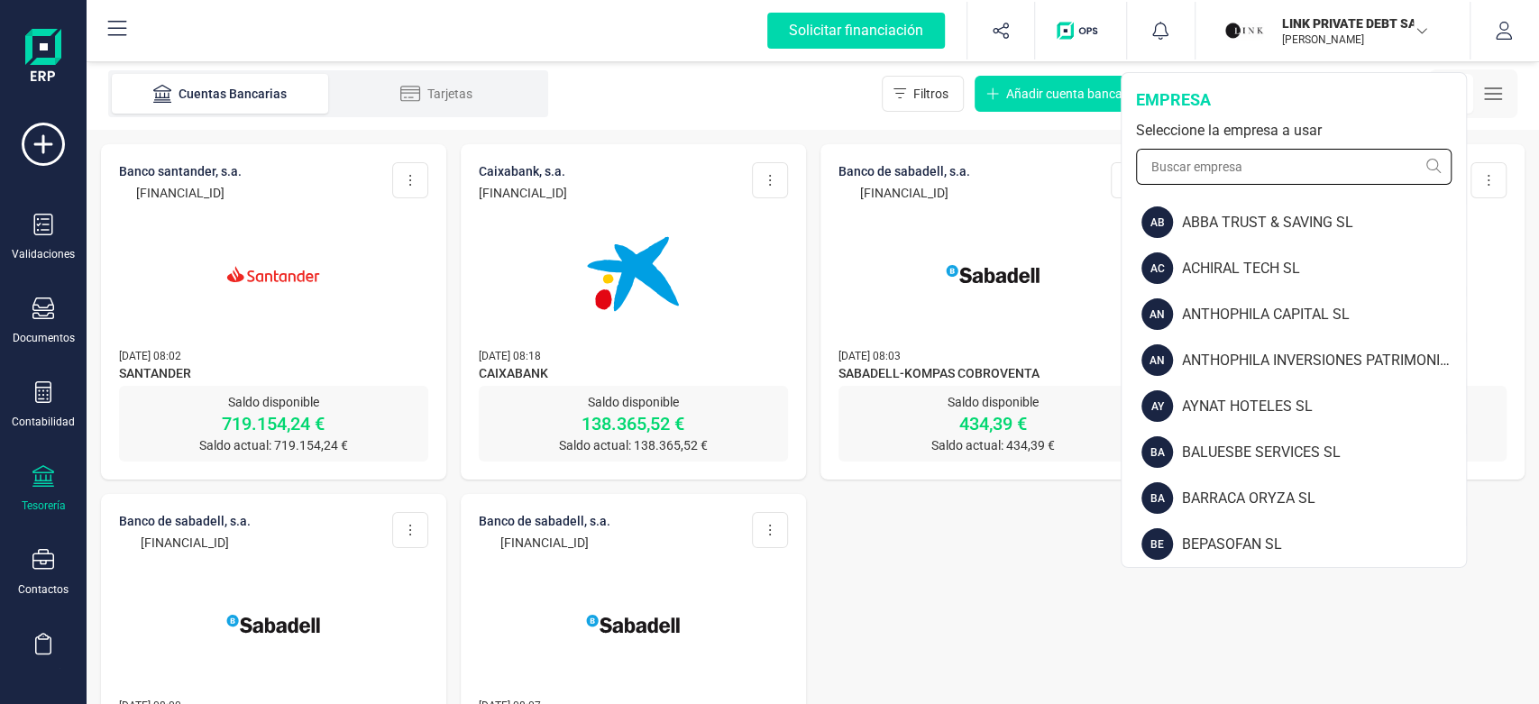
click at [1294, 156] on input "text" at bounding box center [1294, 167] width 316 height 36
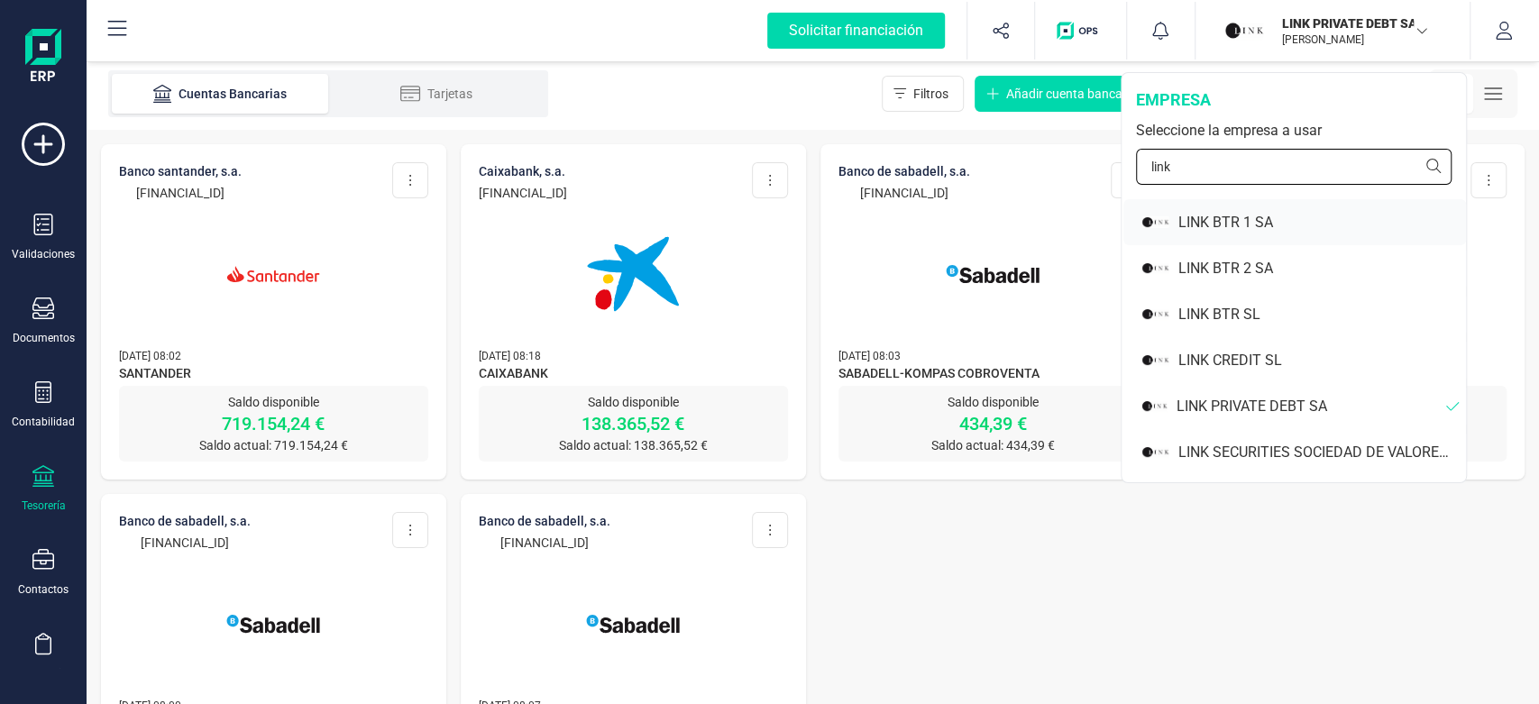
type input "link"
click at [1245, 216] on div "LINK BTR 1 SA" at bounding box center [1323, 223] width 288 height 22
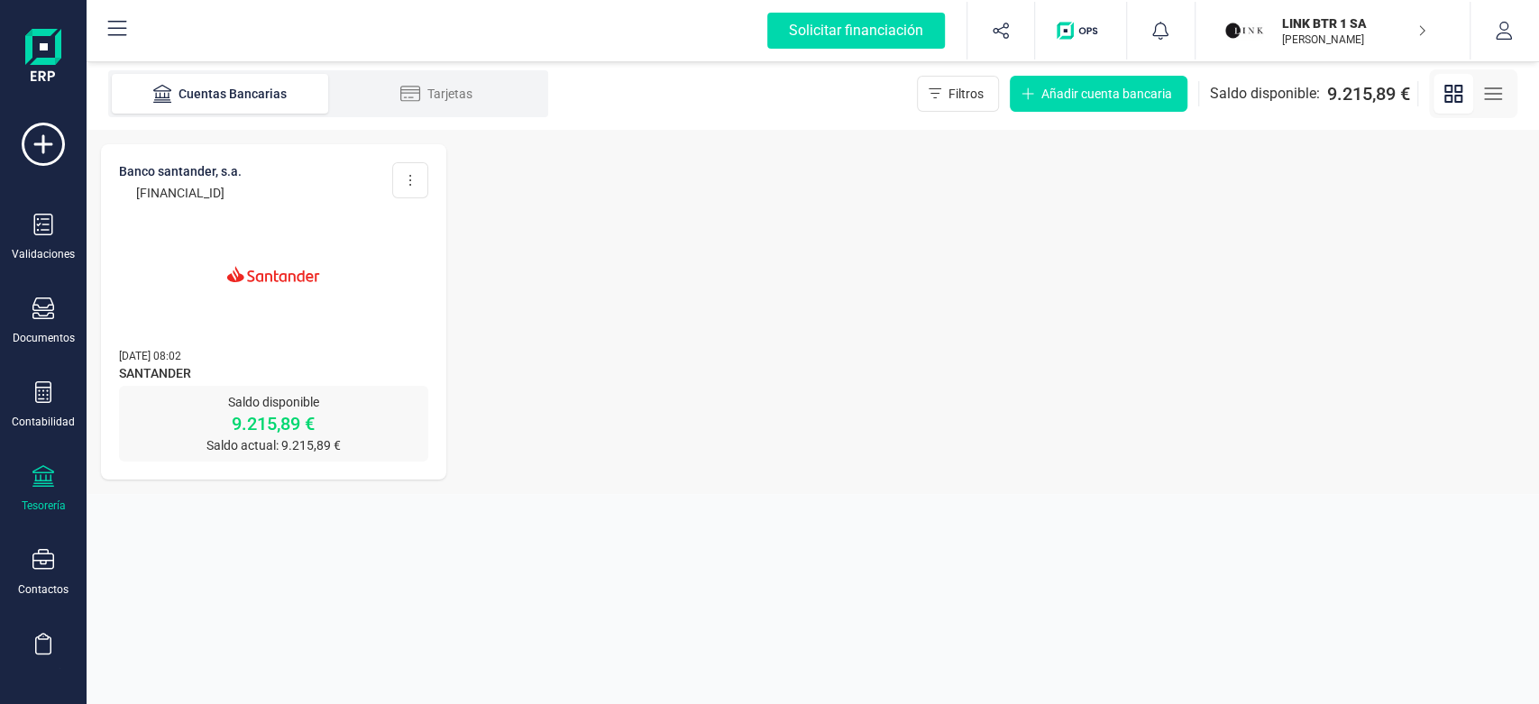
click at [1314, 24] on p "LINK BTR 1 SA" at bounding box center [1354, 23] width 144 height 18
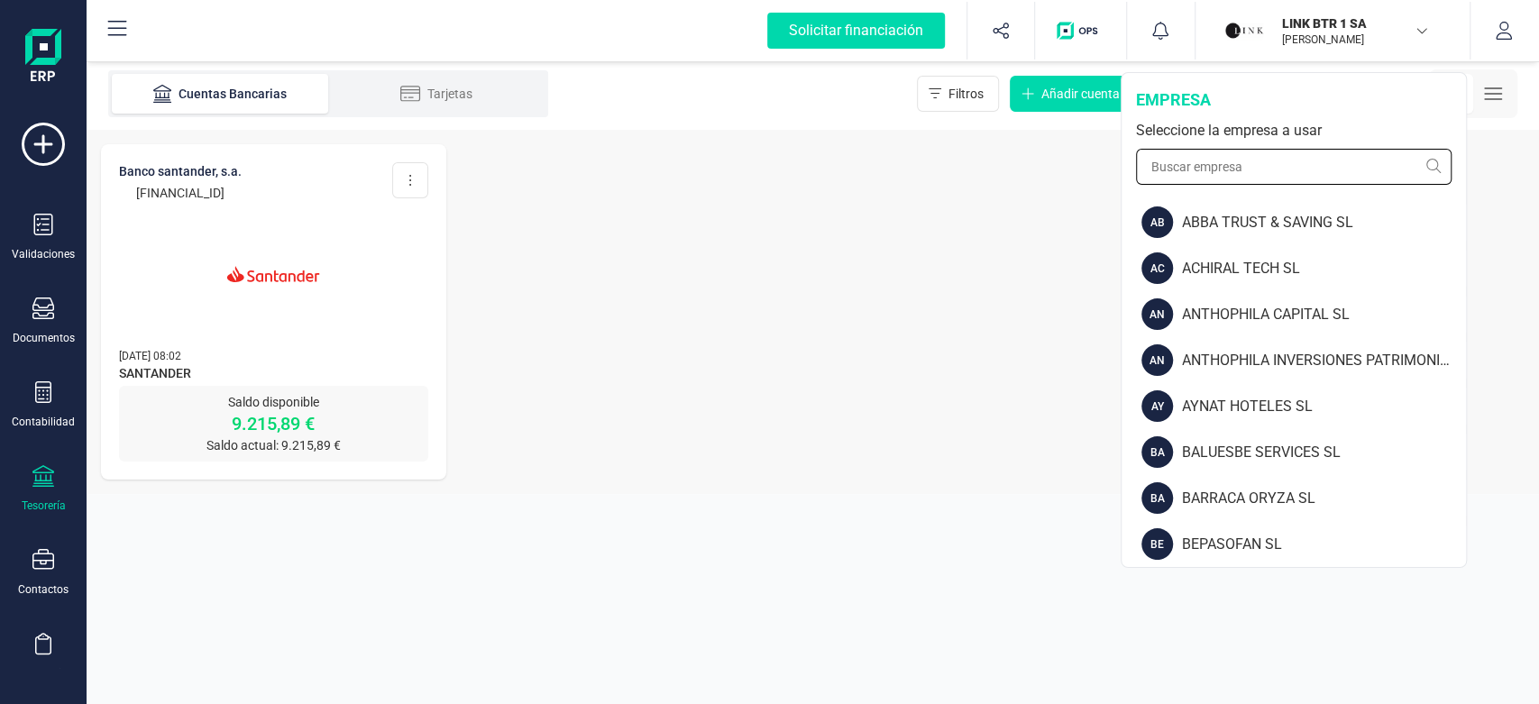
click at [1277, 156] on input "text" at bounding box center [1294, 167] width 316 height 36
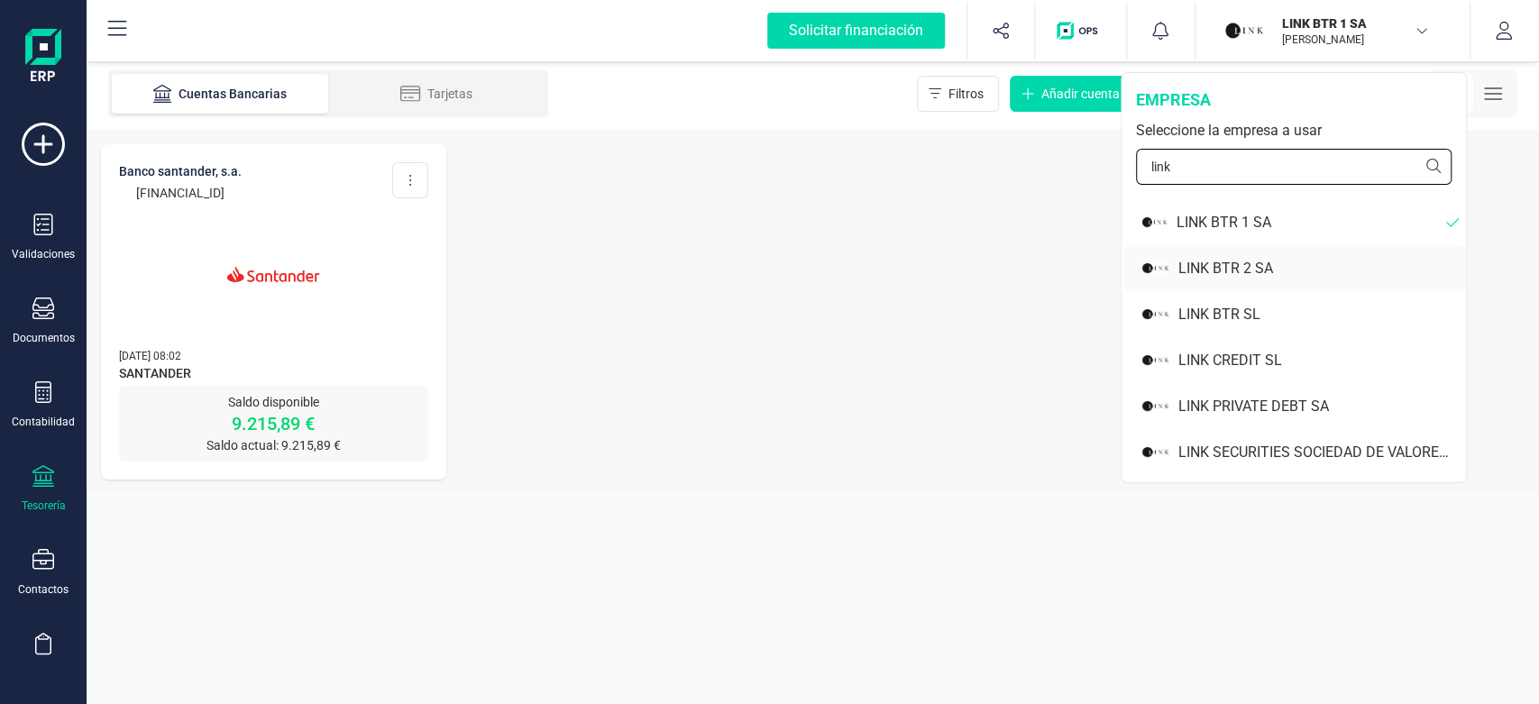
type input "link"
click at [1234, 266] on div "LINK BTR 2 SA" at bounding box center [1323, 269] width 288 height 22
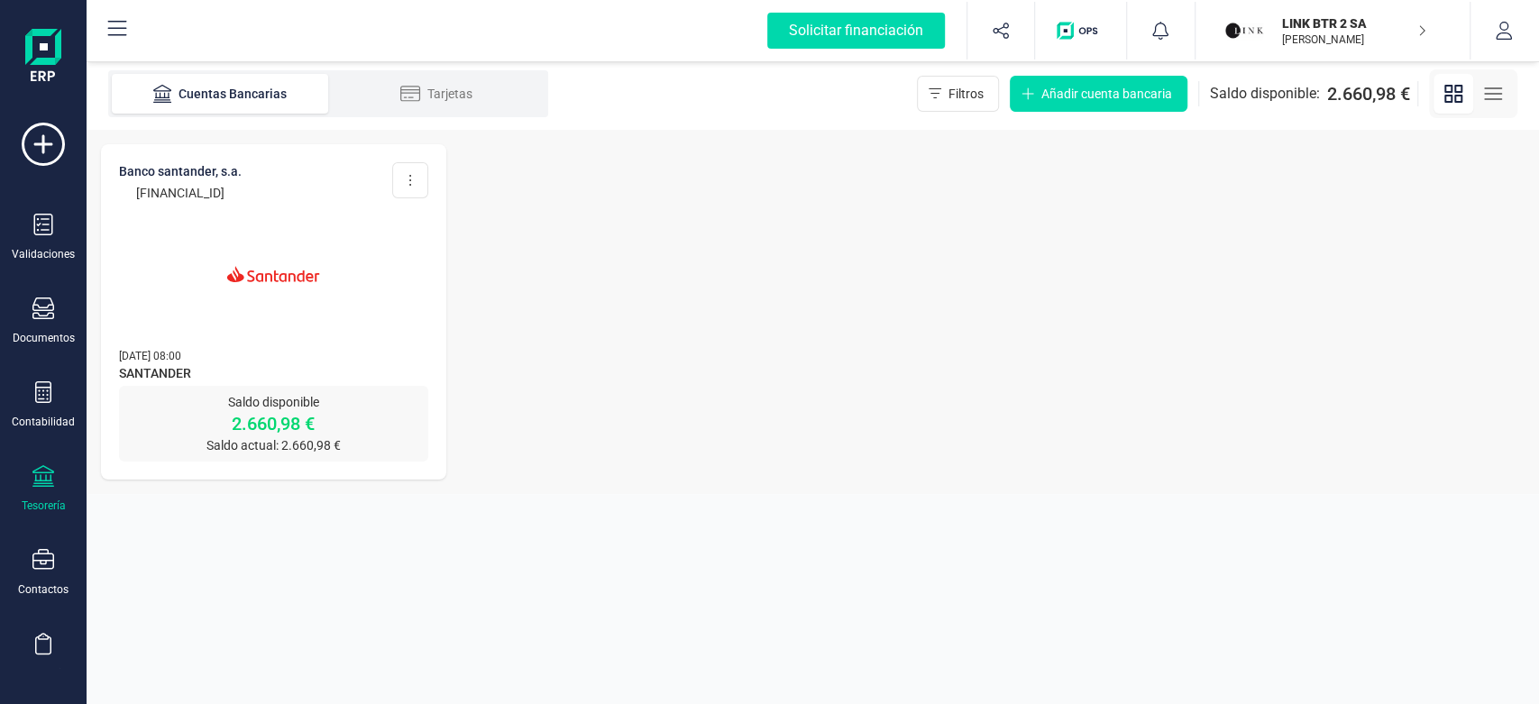
click at [1321, 44] on p "[PERSON_NAME]" at bounding box center [1354, 39] width 144 height 14
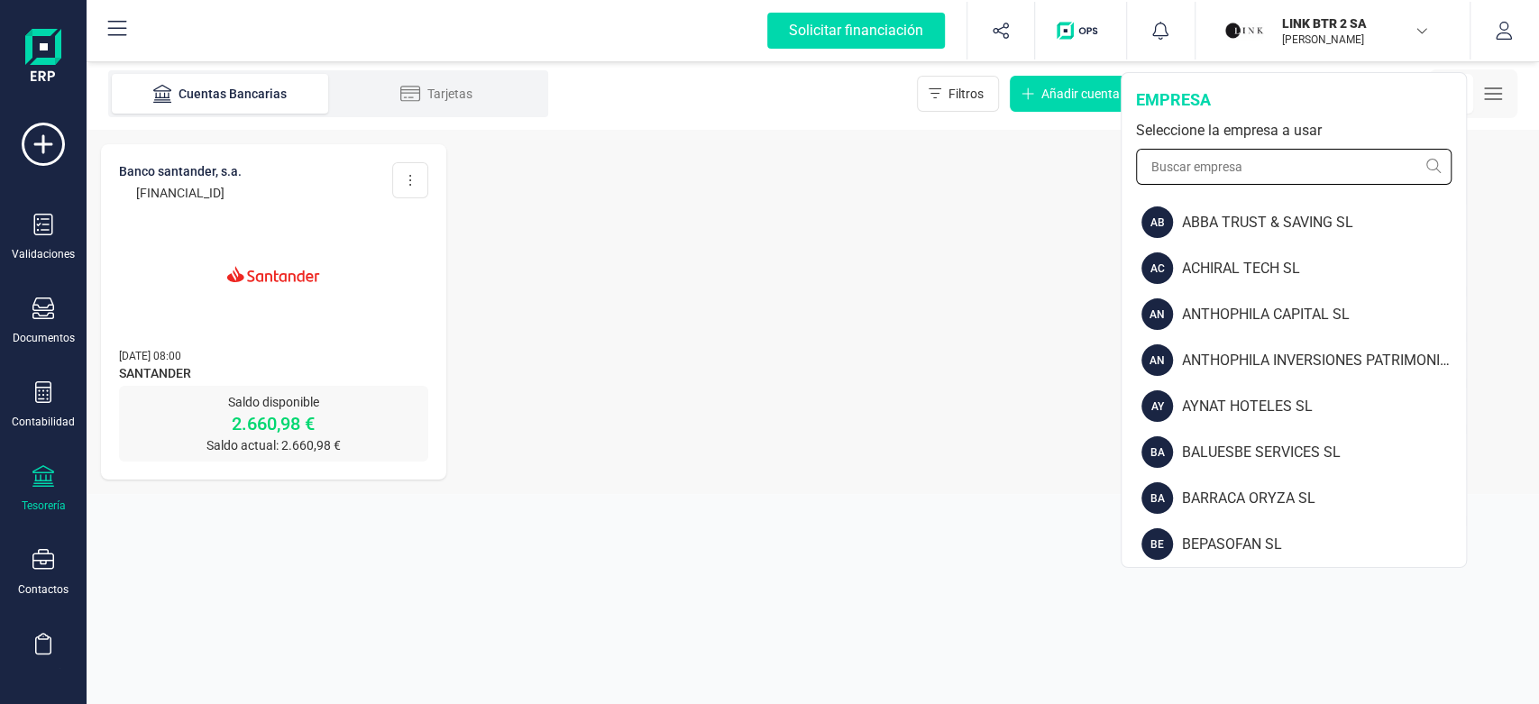
click at [1284, 165] on input "text" at bounding box center [1294, 167] width 316 height 36
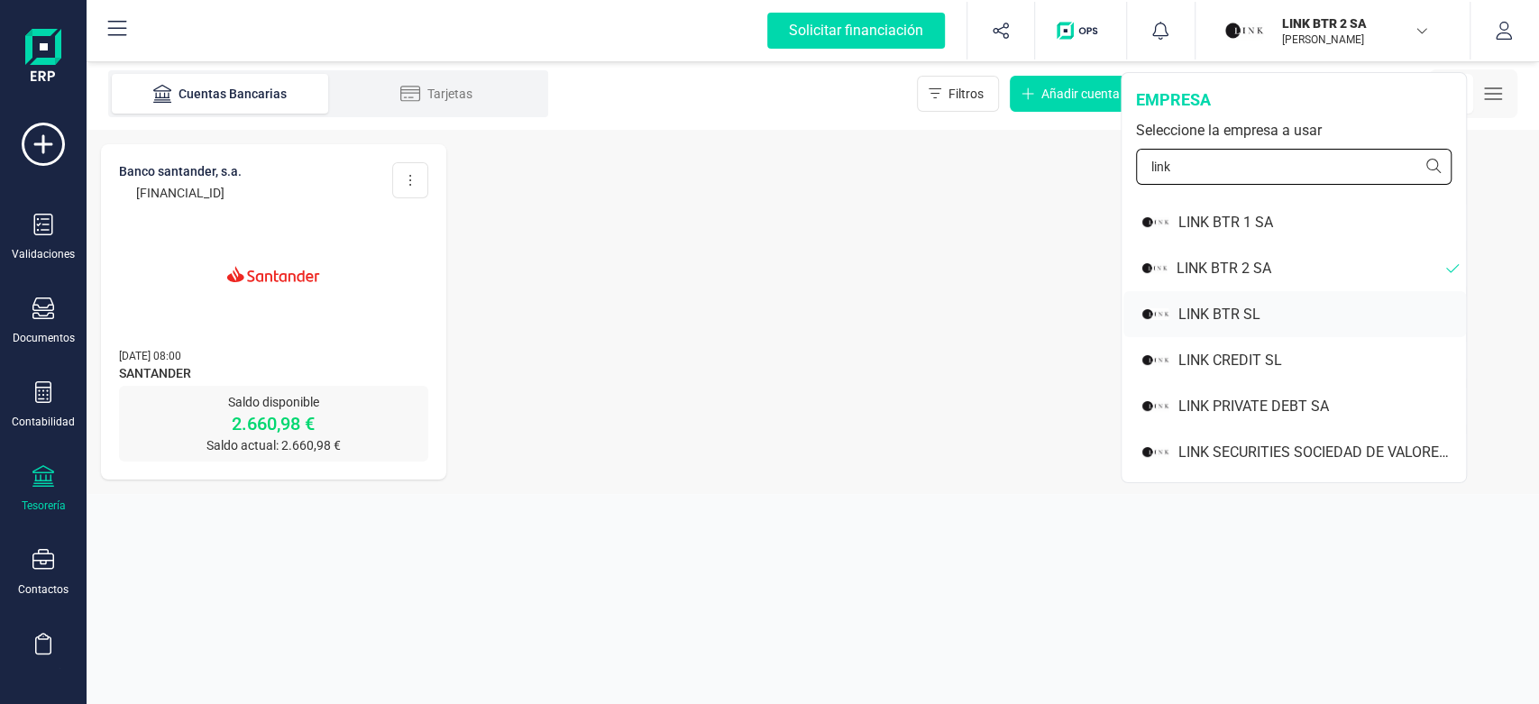
type input "link"
click at [1215, 317] on div "LINK BTR SL" at bounding box center [1323, 315] width 288 height 22
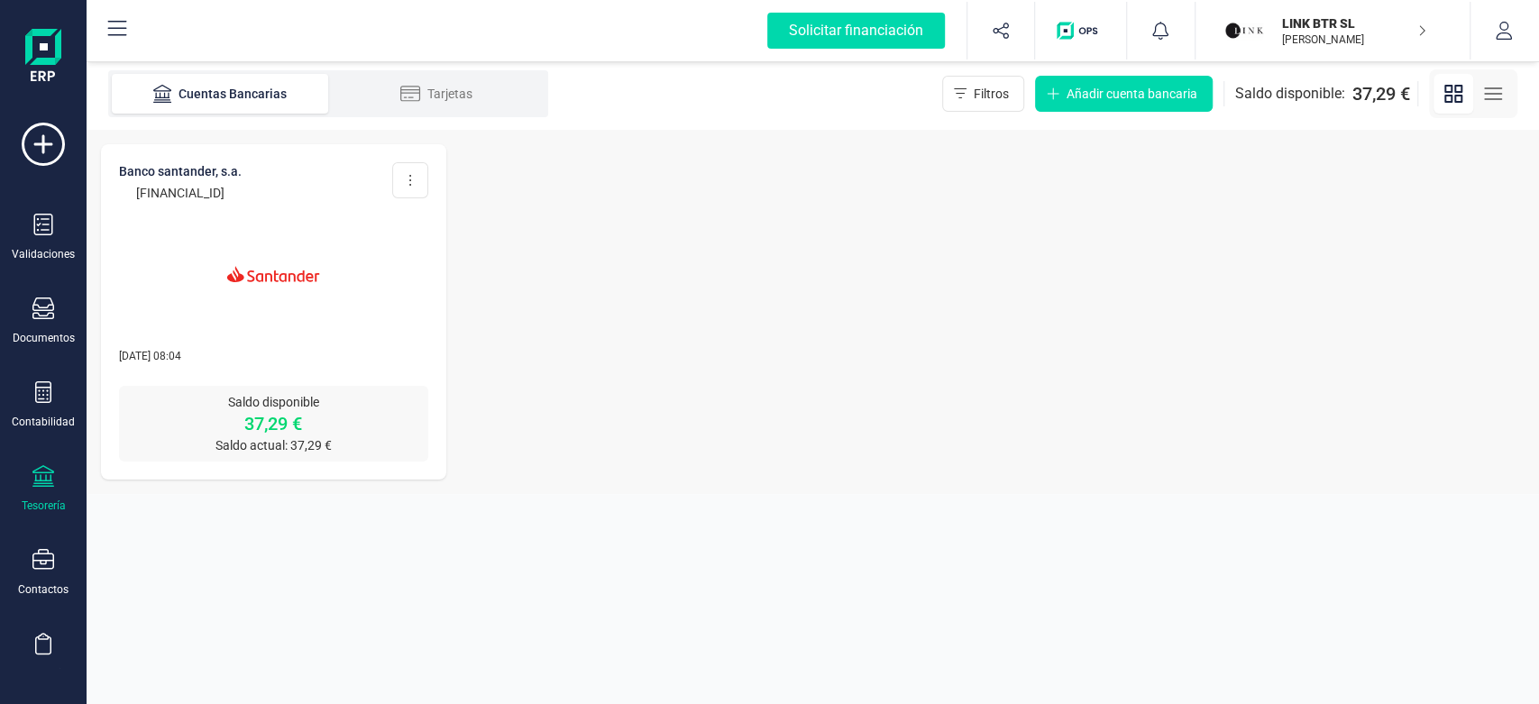
click at [1301, 44] on p "[PERSON_NAME]" at bounding box center [1354, 39] width 144 height 14
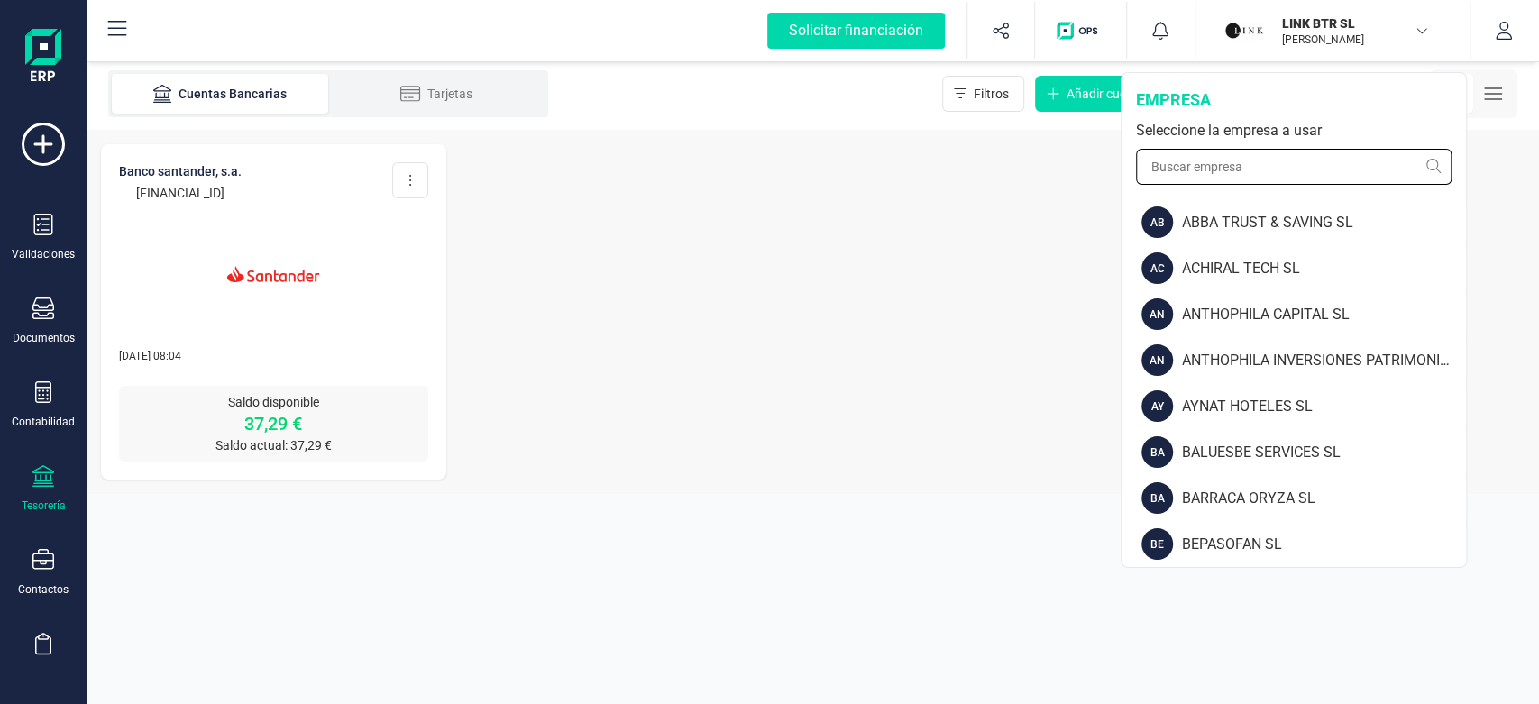
click at [1296, 163] on input "text" at bounding box center [1294, 167] width 316 height 36
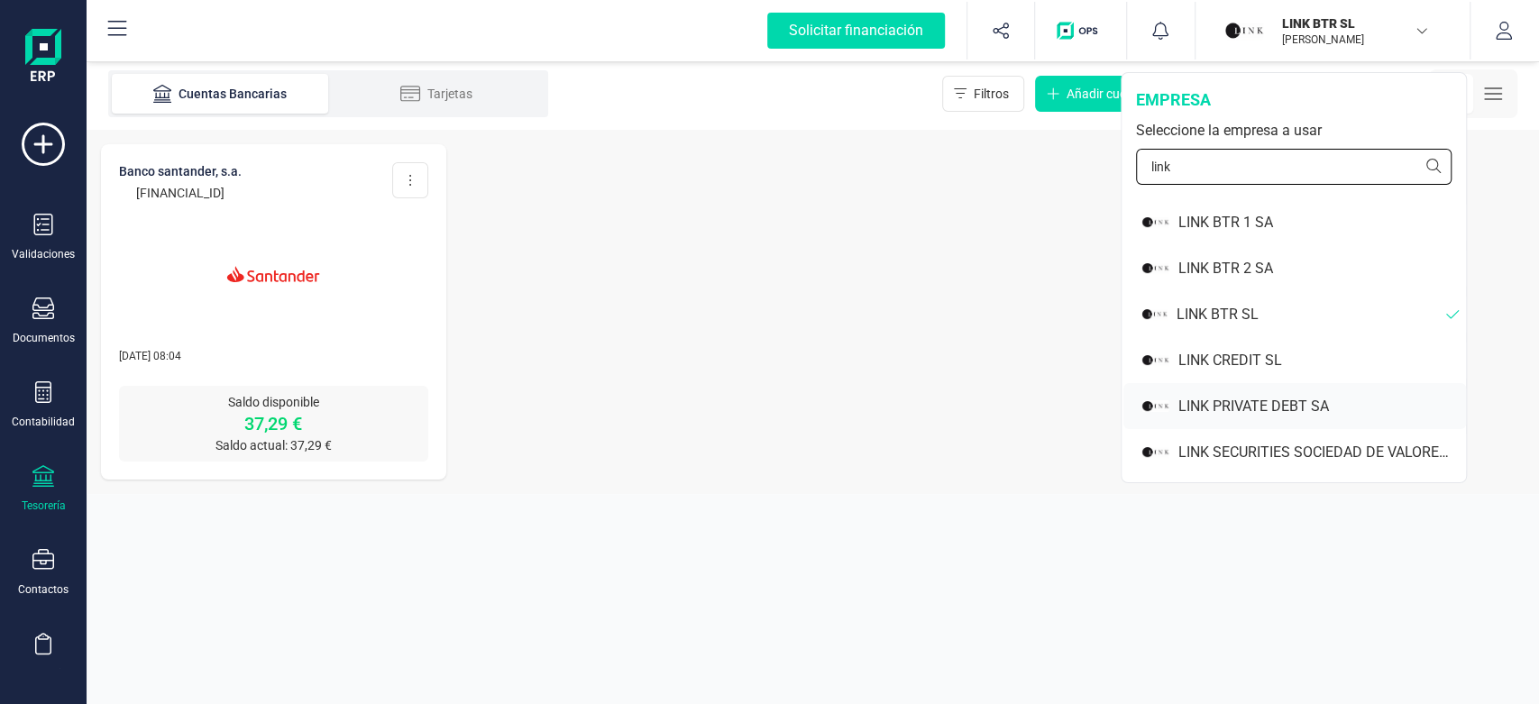
type input "link"
click at [1270, 420] on div "LINK PRIVATE DEBT SA" at bounding box center [1295, 406] width 343 height 46
